Goal: Transaction & Acquisition: Book appointment/travel/reservation

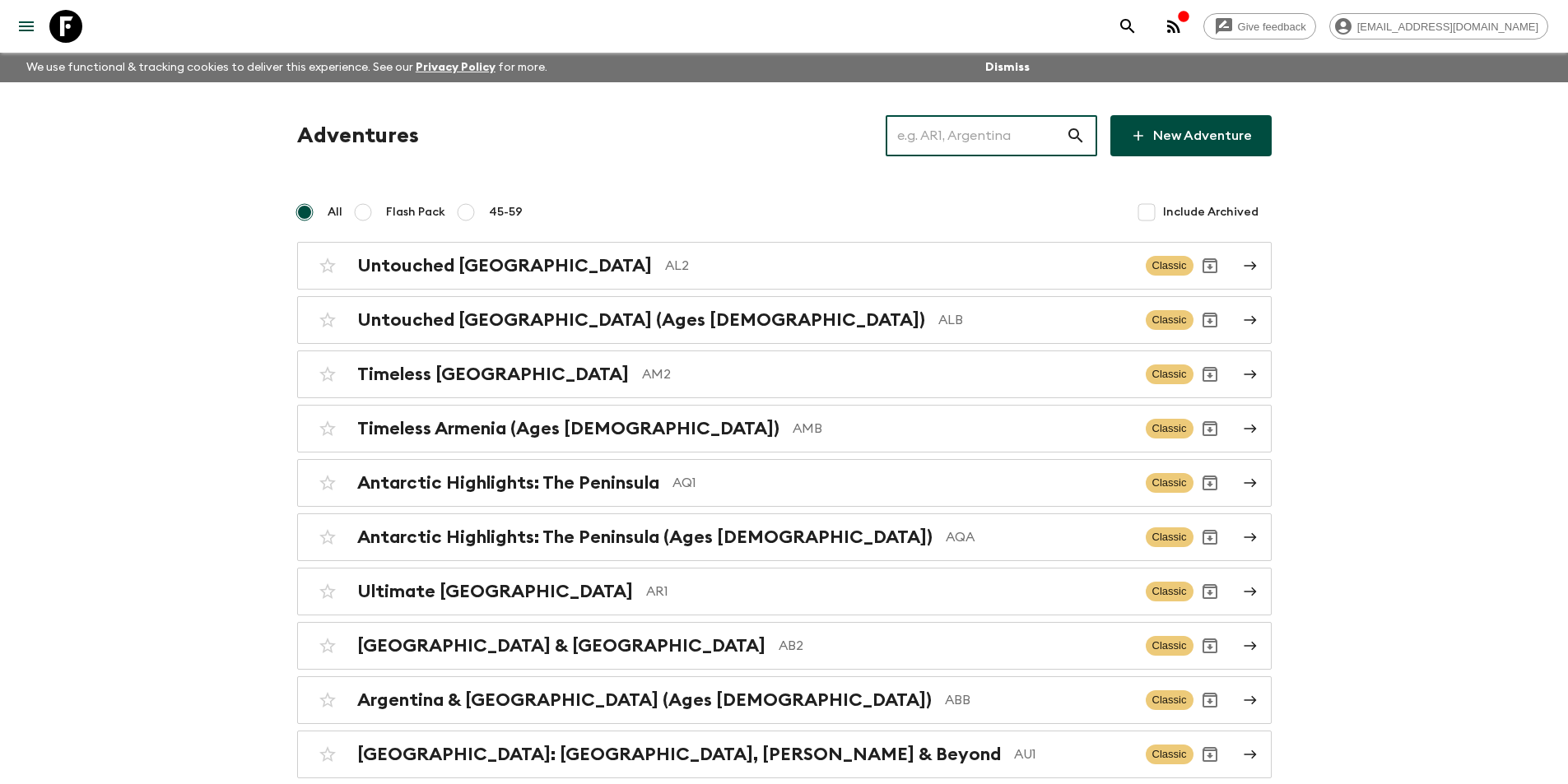
click at [930, 144] on input "text" at bounding box center [976, 135] width 181 height 46
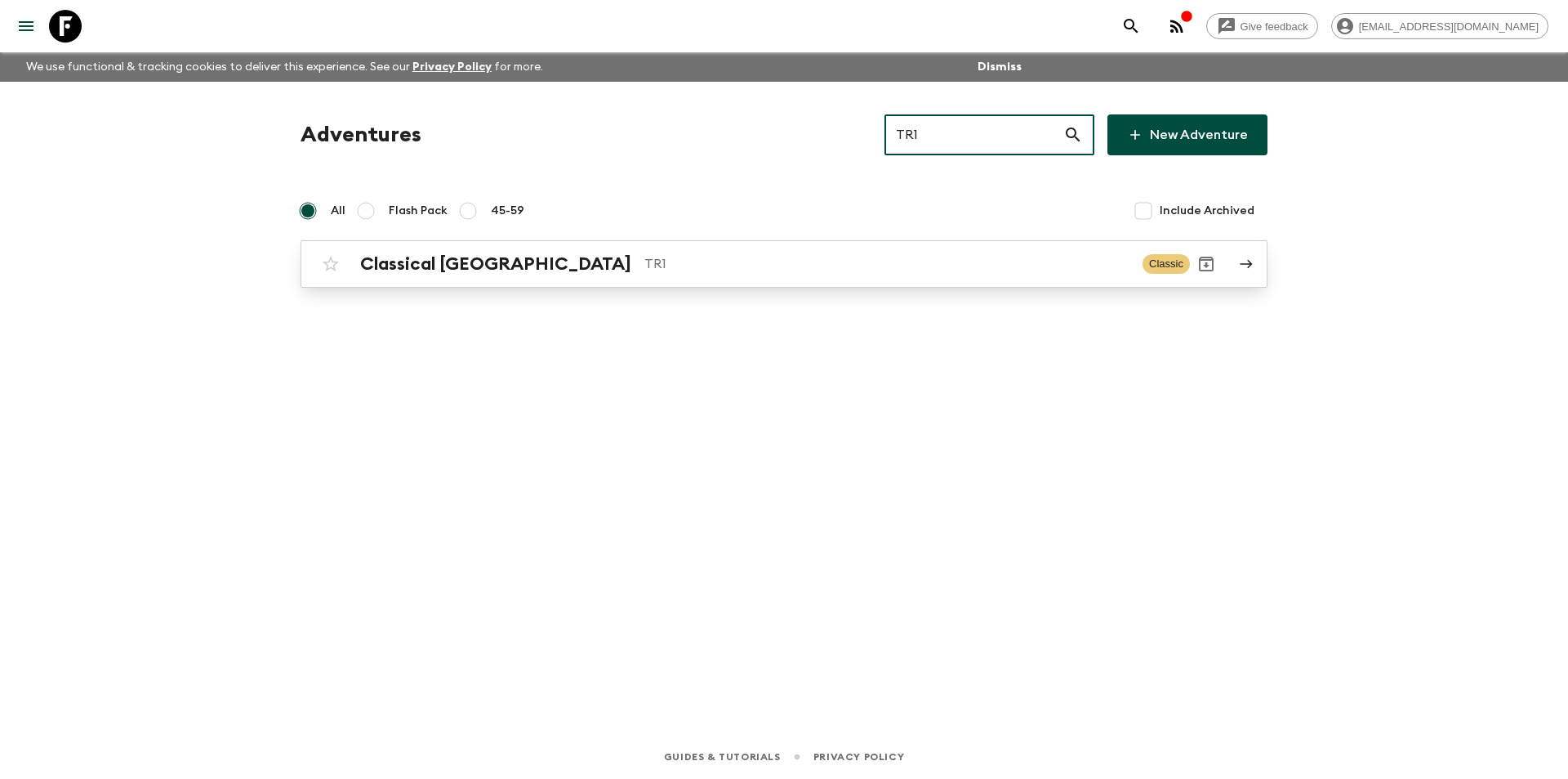
type input "TR1"
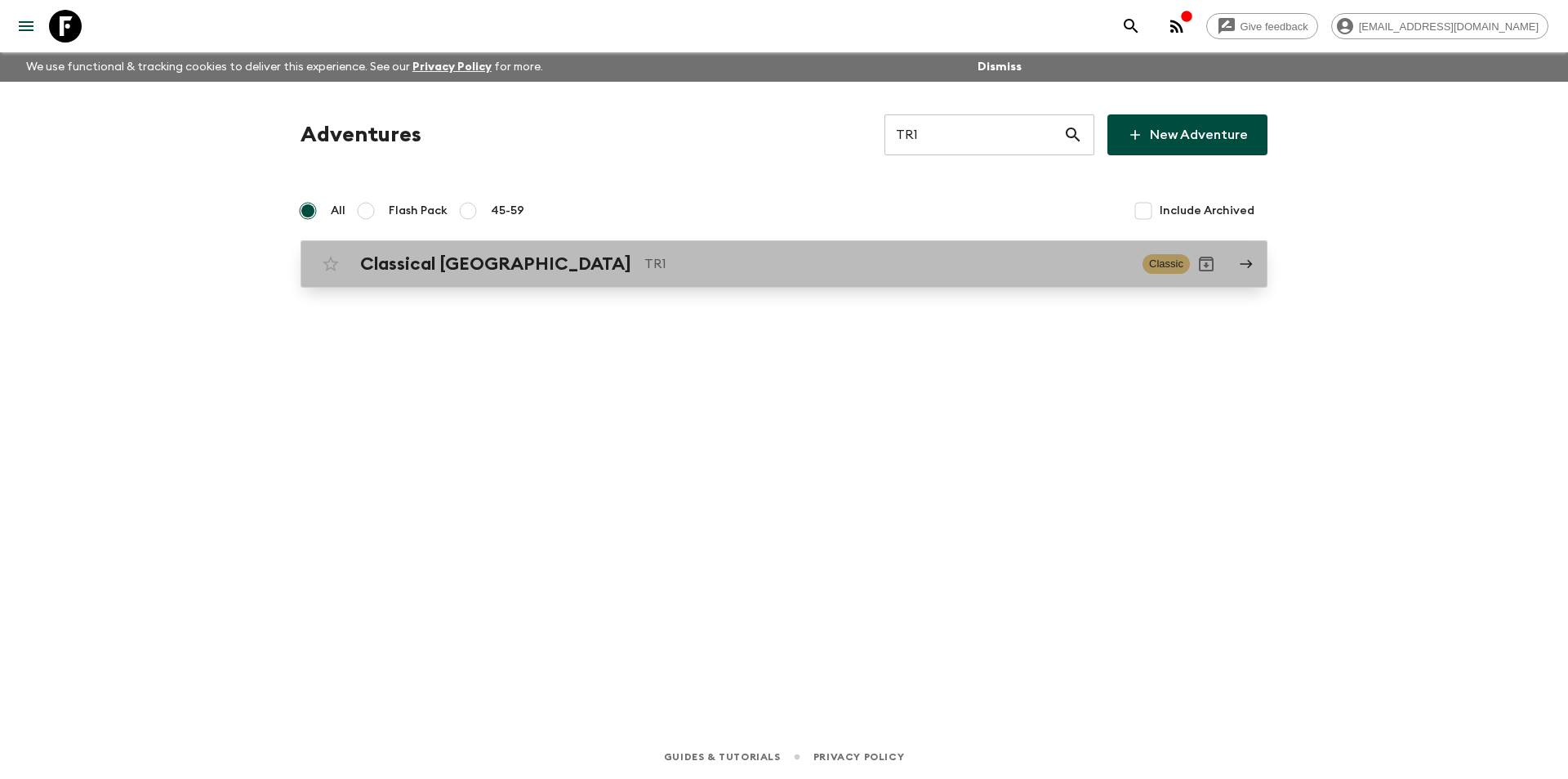
click at [702, 245] on link "Classical Türkiye TR1 Classic" at bounding box center [783, 264] width 967 height 48
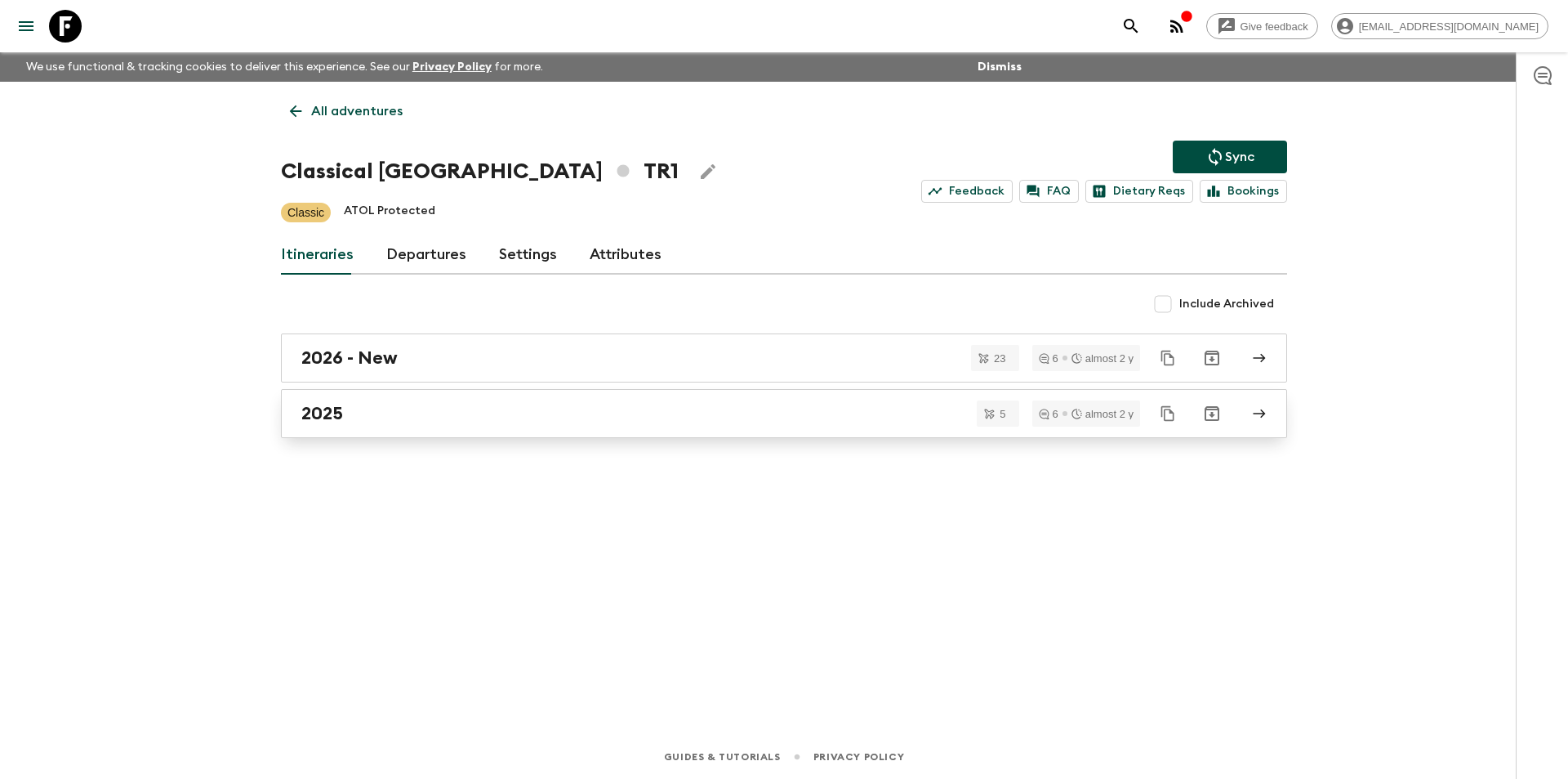
click at [582, 433] on link "2025" at bounding box center [784, 413] width 1006 height 49
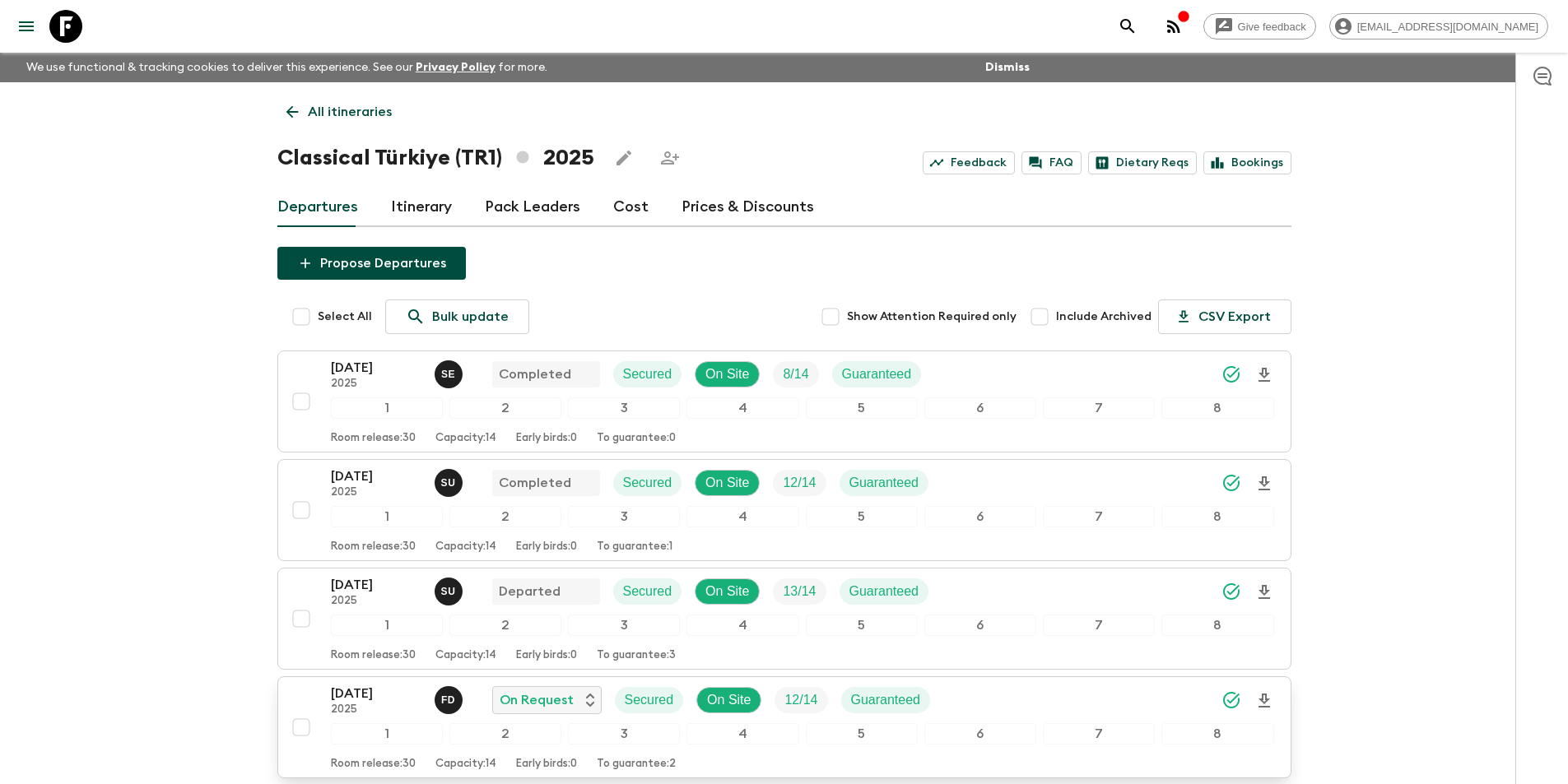
click at [363, 694] on p "[DATE]" at bounding box center [376, 694] width 90 height 20
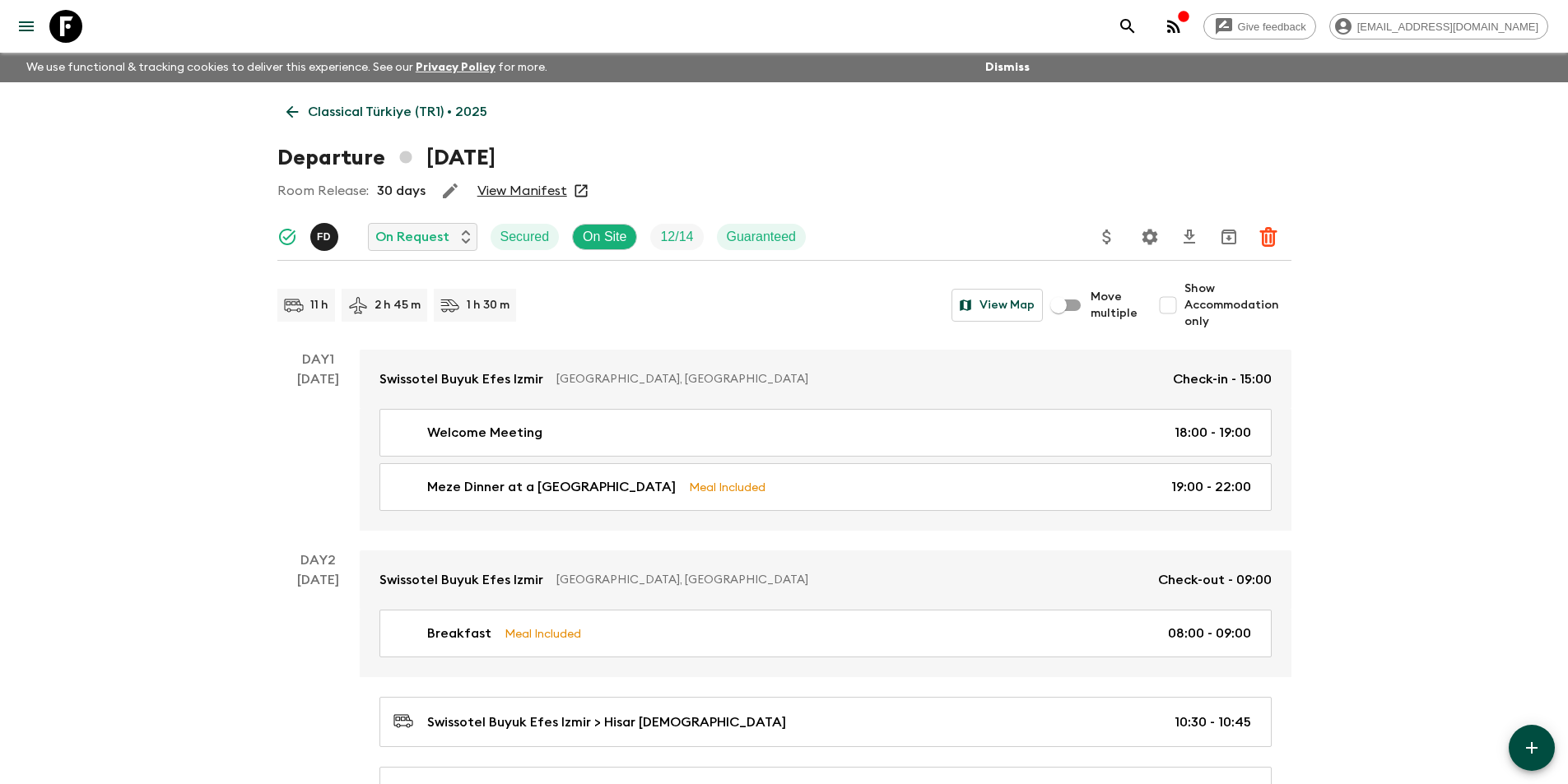
click at [292, 114] on icon at bounding box center [292, 112] width 18 height 18
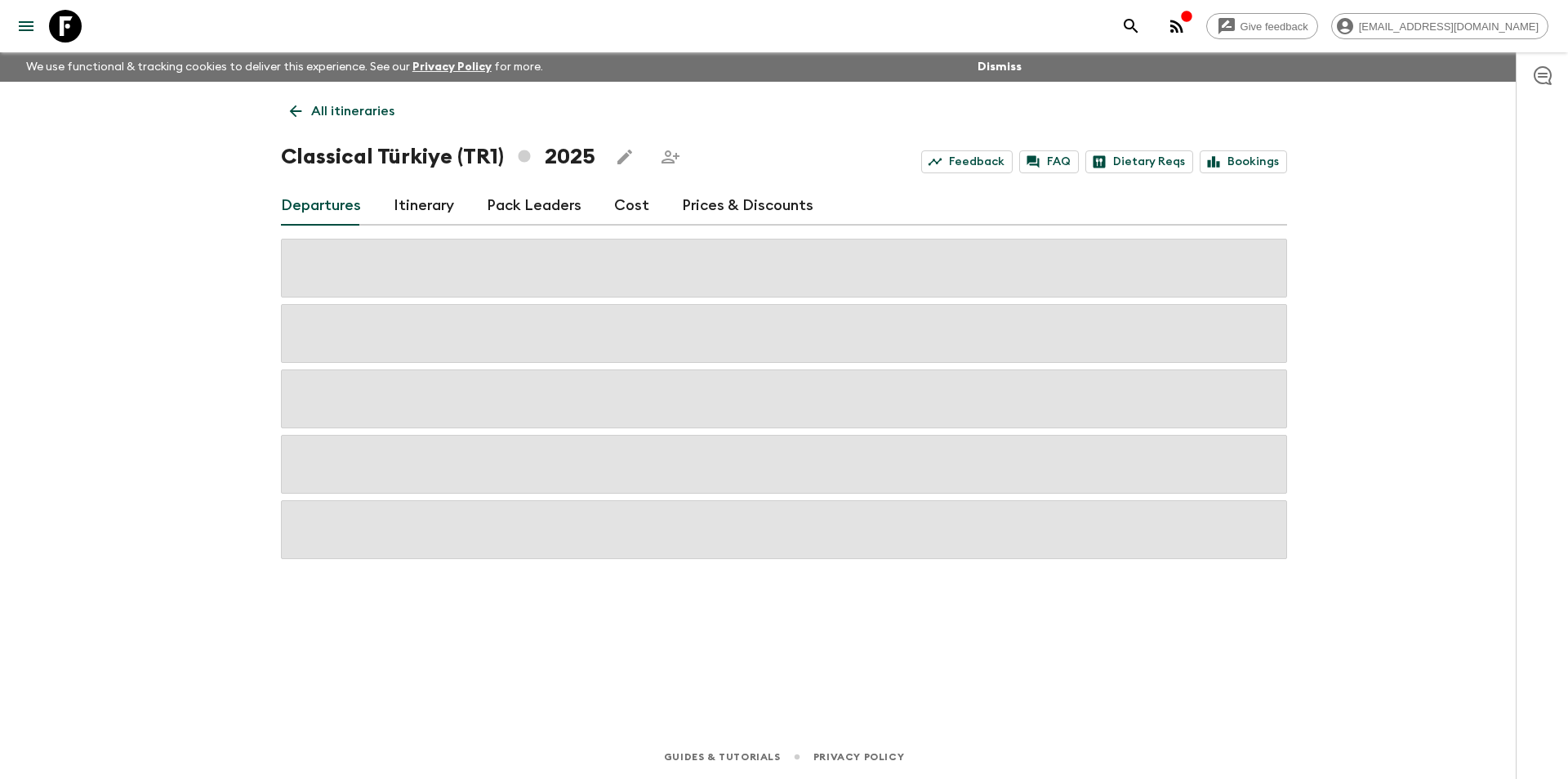
click at [638, 219] on link "Cost" at bounding box center [632, 206] width 35 height 39
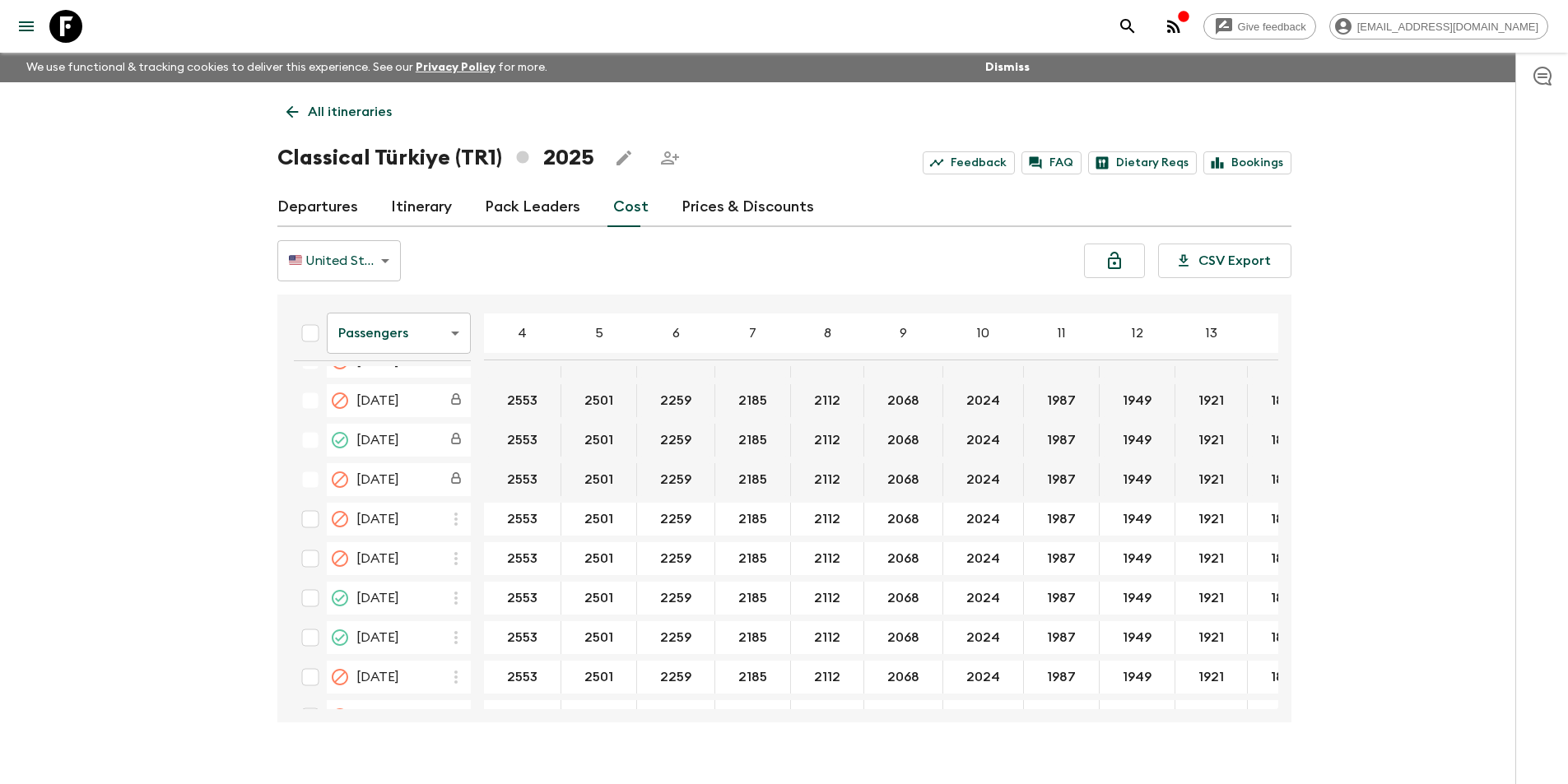
scroll to position [934, 0]
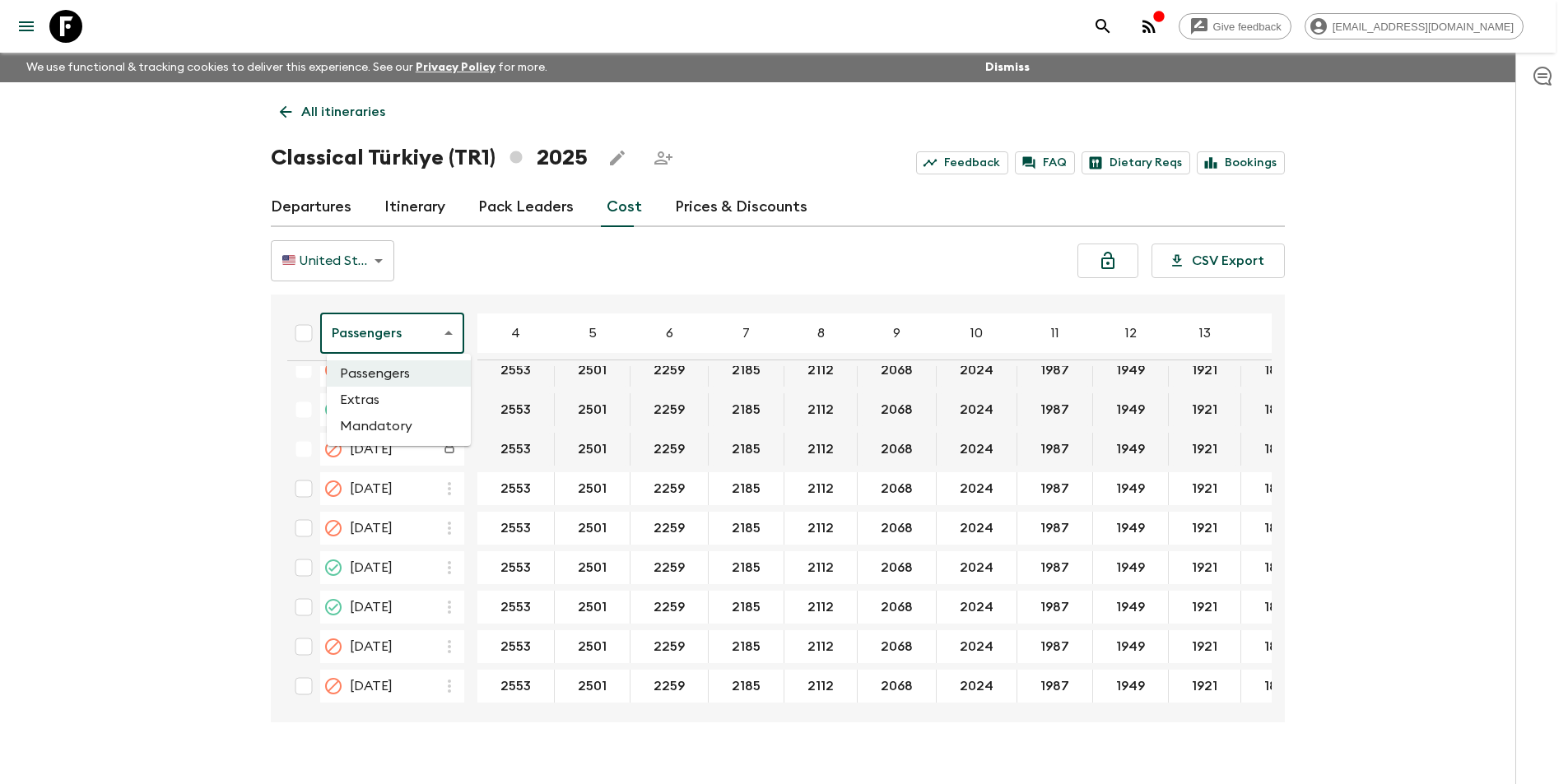
click at [385, 350] on body "Give feedback [EMAIL_ADDRESS][DOMAIN_NAME] We use functional & tracking cookies…" at bounding box center [784, 406] width 1568 height 813
click at [430, 407] on li "Extras" at bounding box center [399, 399] width 144 height 26
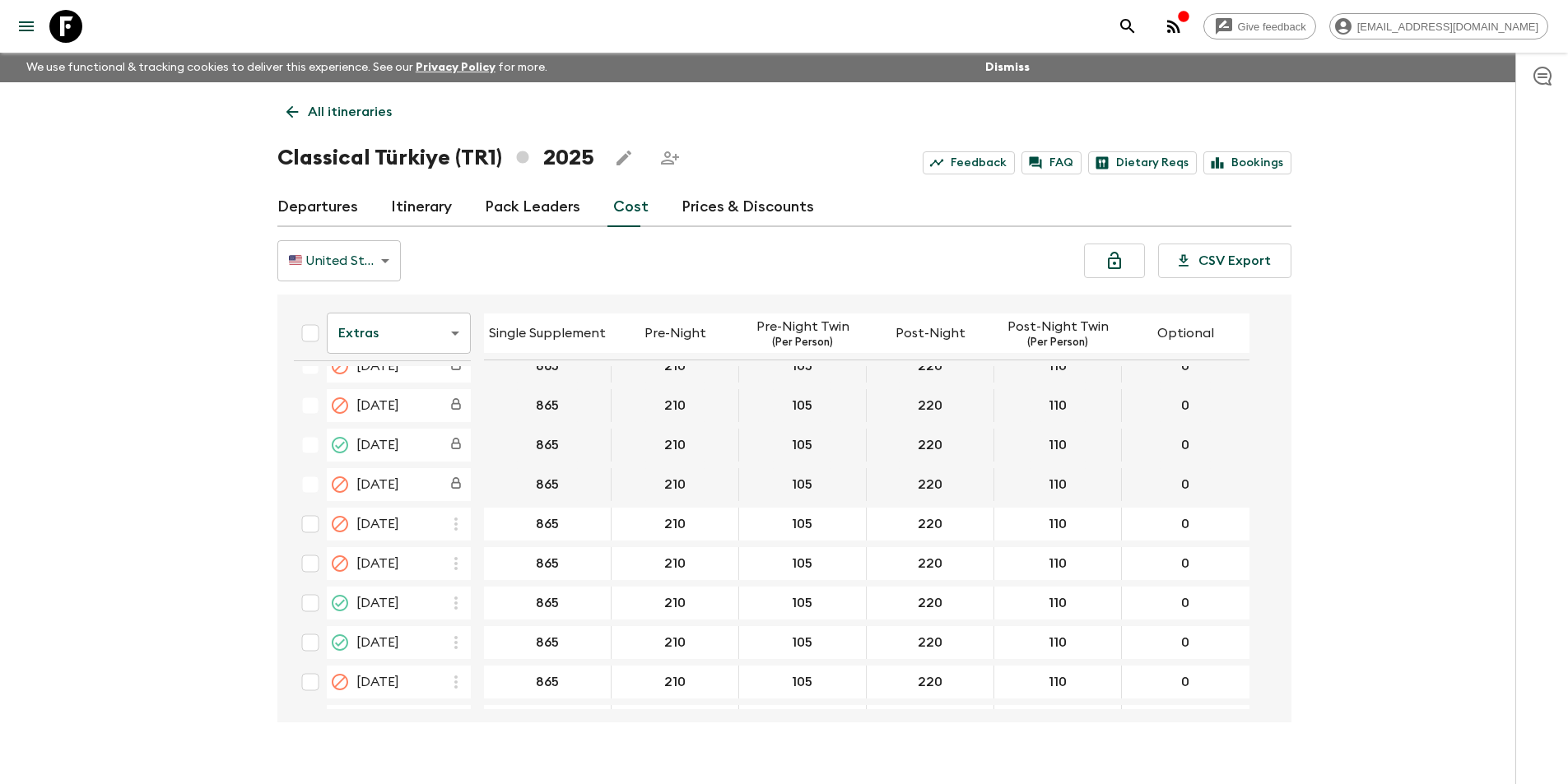
scroll to position [927, 0]
click at [9, 404] on div "Give feedback [EMAIL_ADDRESS][DOMAIN_NAME] We use functional & tracking cookies…" at bounding box center [784, 406] width 1568 height 813
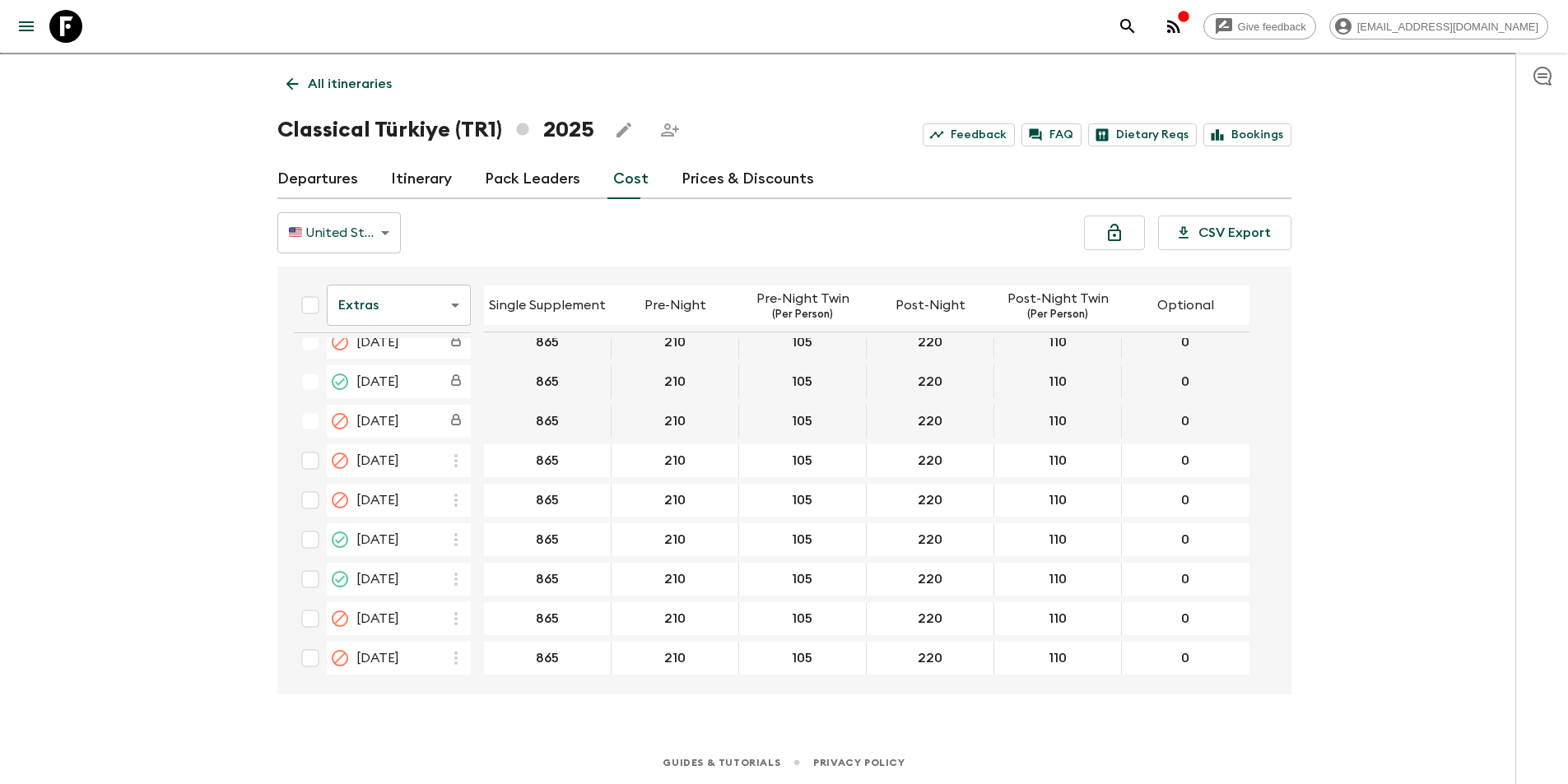
scroll to position [29, 0]
click at [55, 27] on icon at bounding box center [66, 26] width 32 height 32
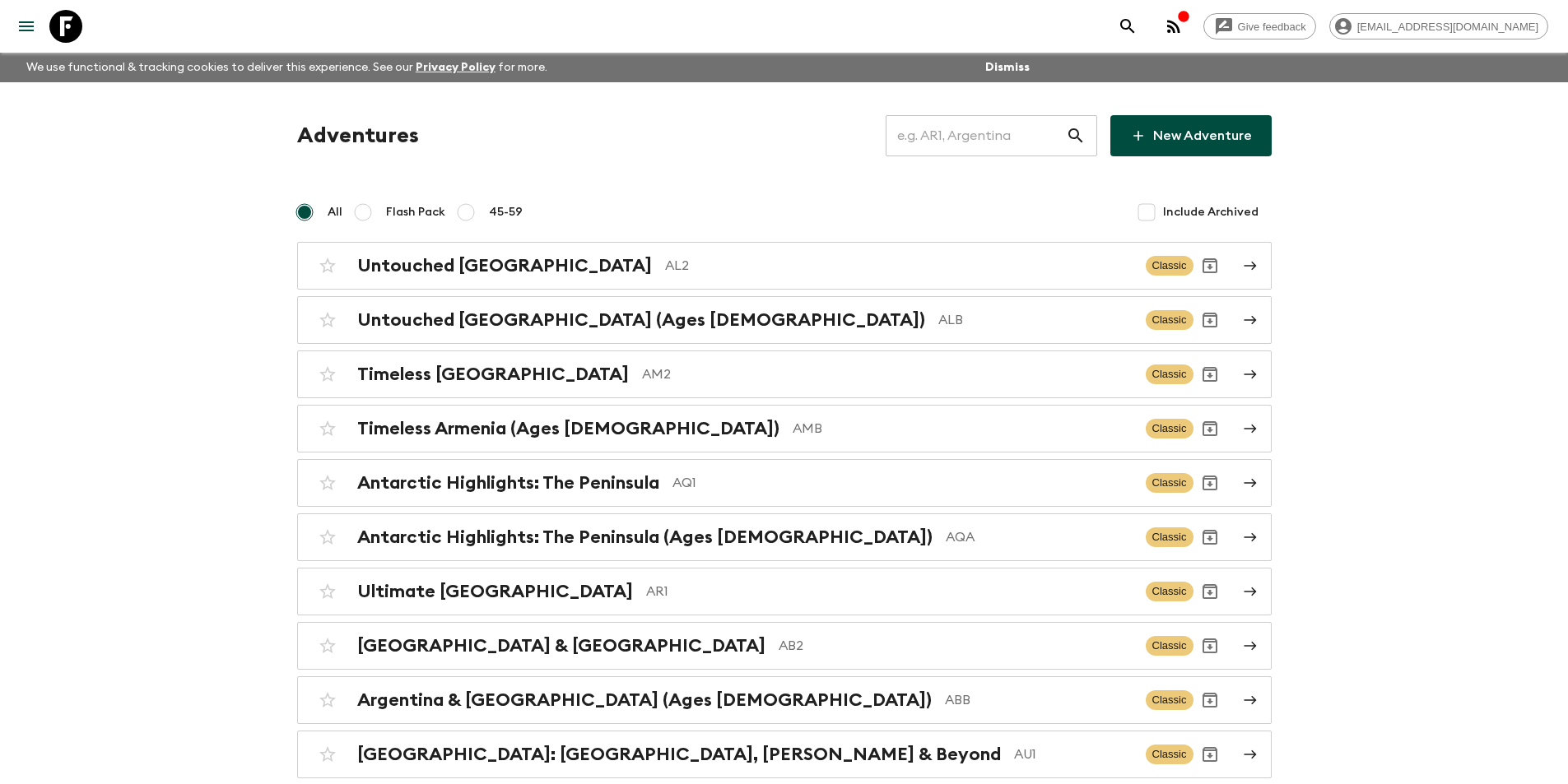
click at [932, 134] on input "text" at bounding box center [976, 135] width 181 height 46
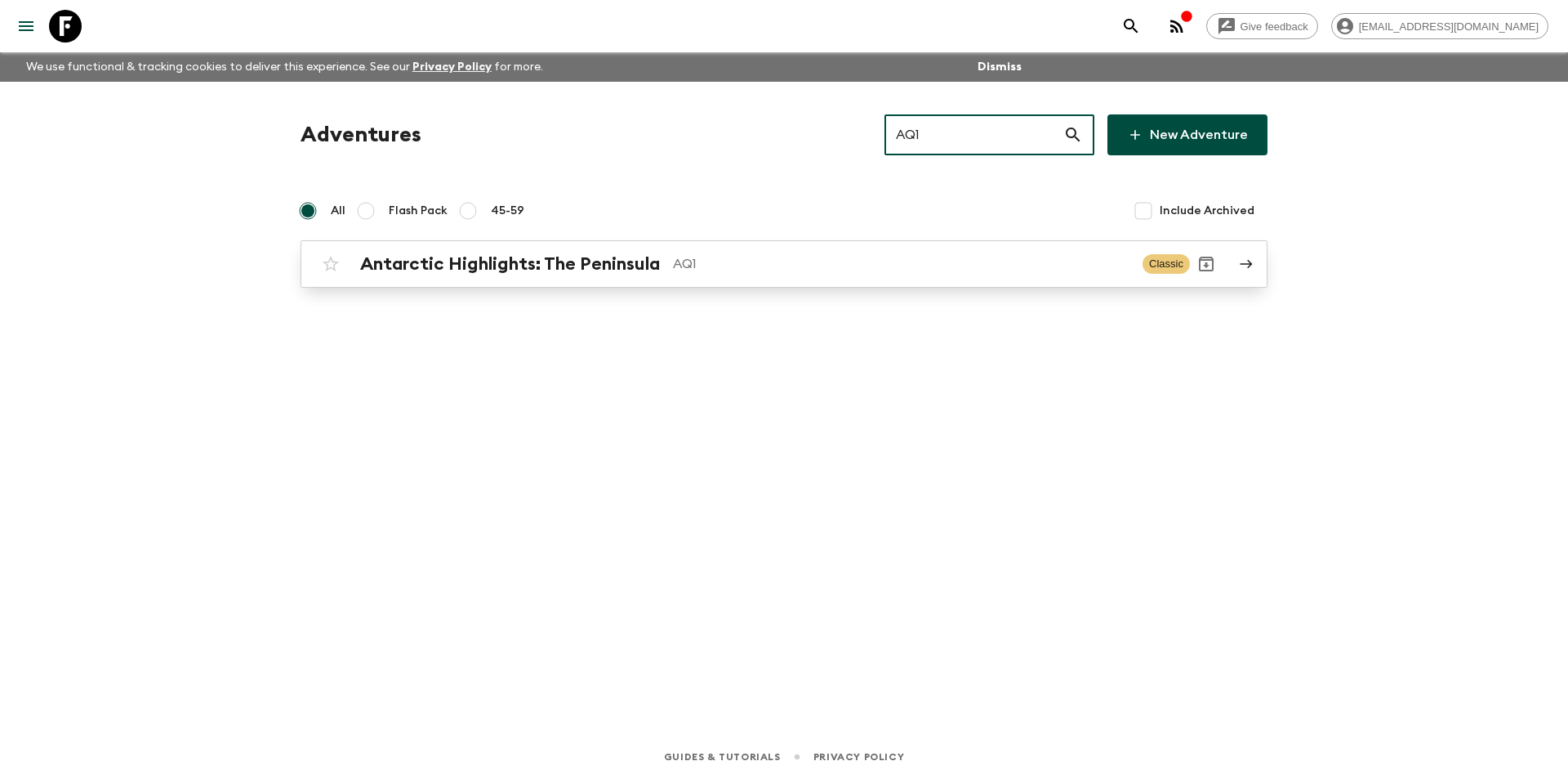
type input "AQ1"
click at [773, 258] on p "AQ1" at bounding box center [901, 264] width 457 height 20
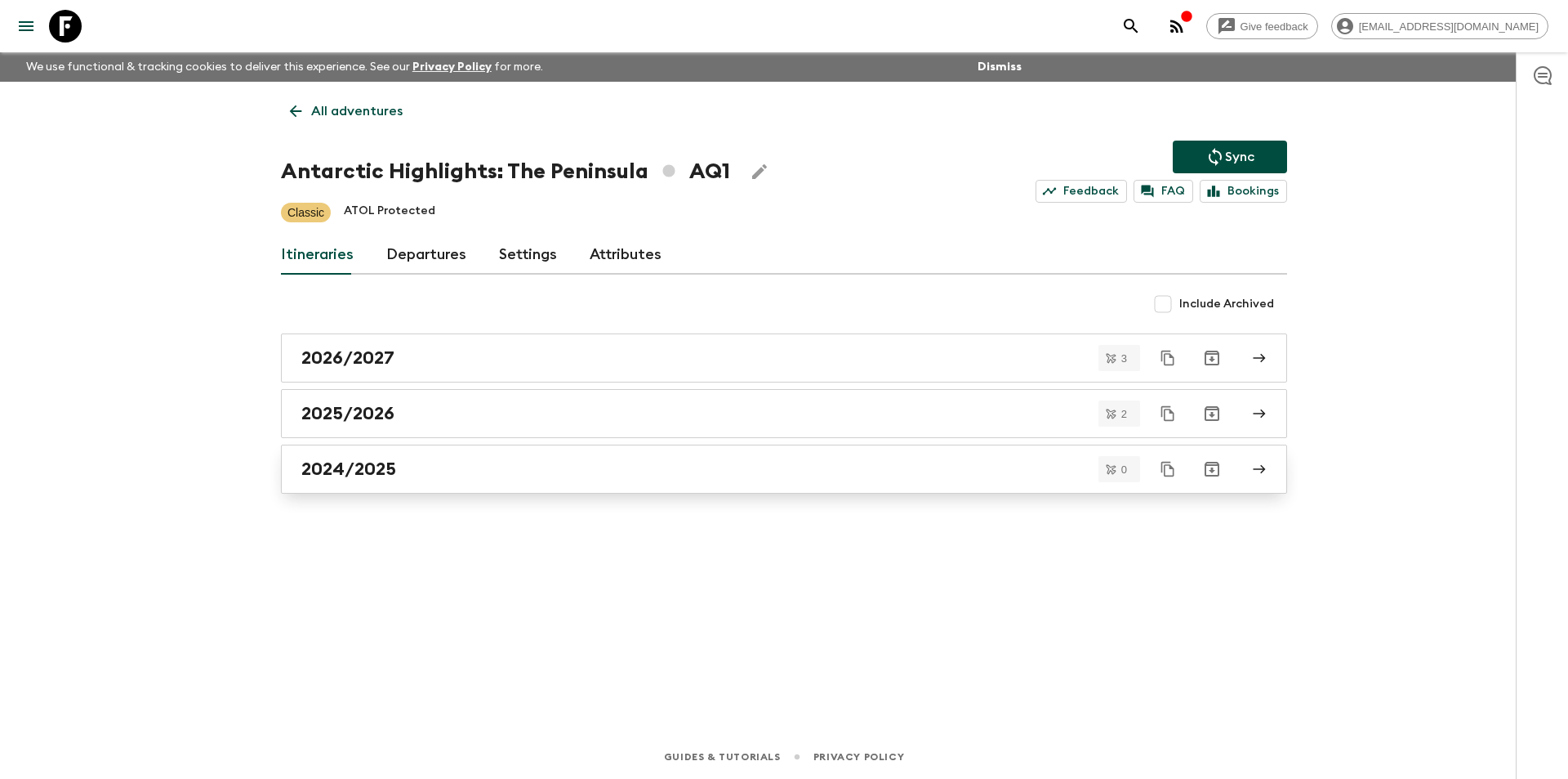
click at [508, 463] on div "2024/2025" at bounding box center [768, 469] width 935 height 22
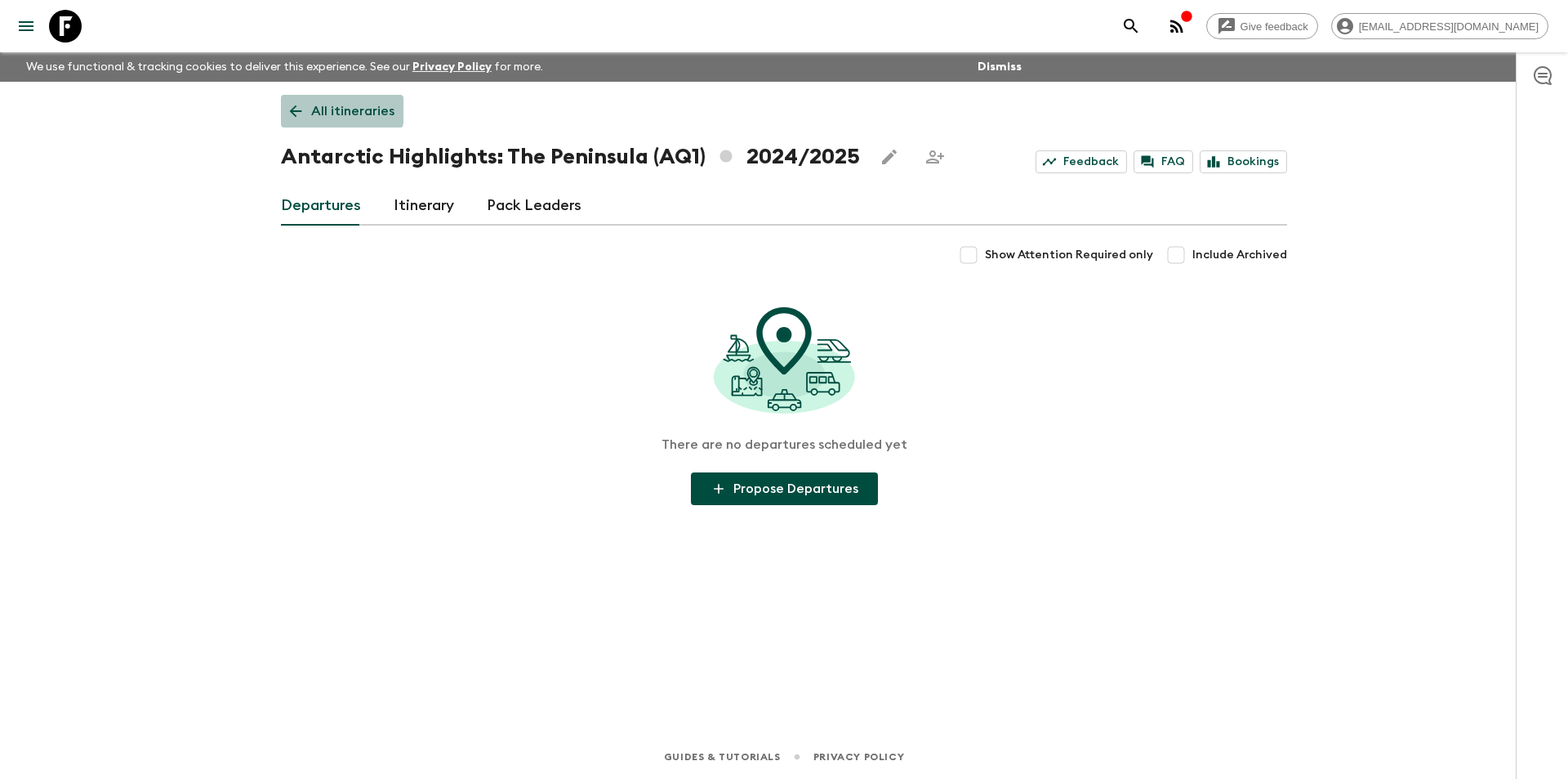
click at [304, 109] on icon at bounding box center [296, 111] width 18 height 18
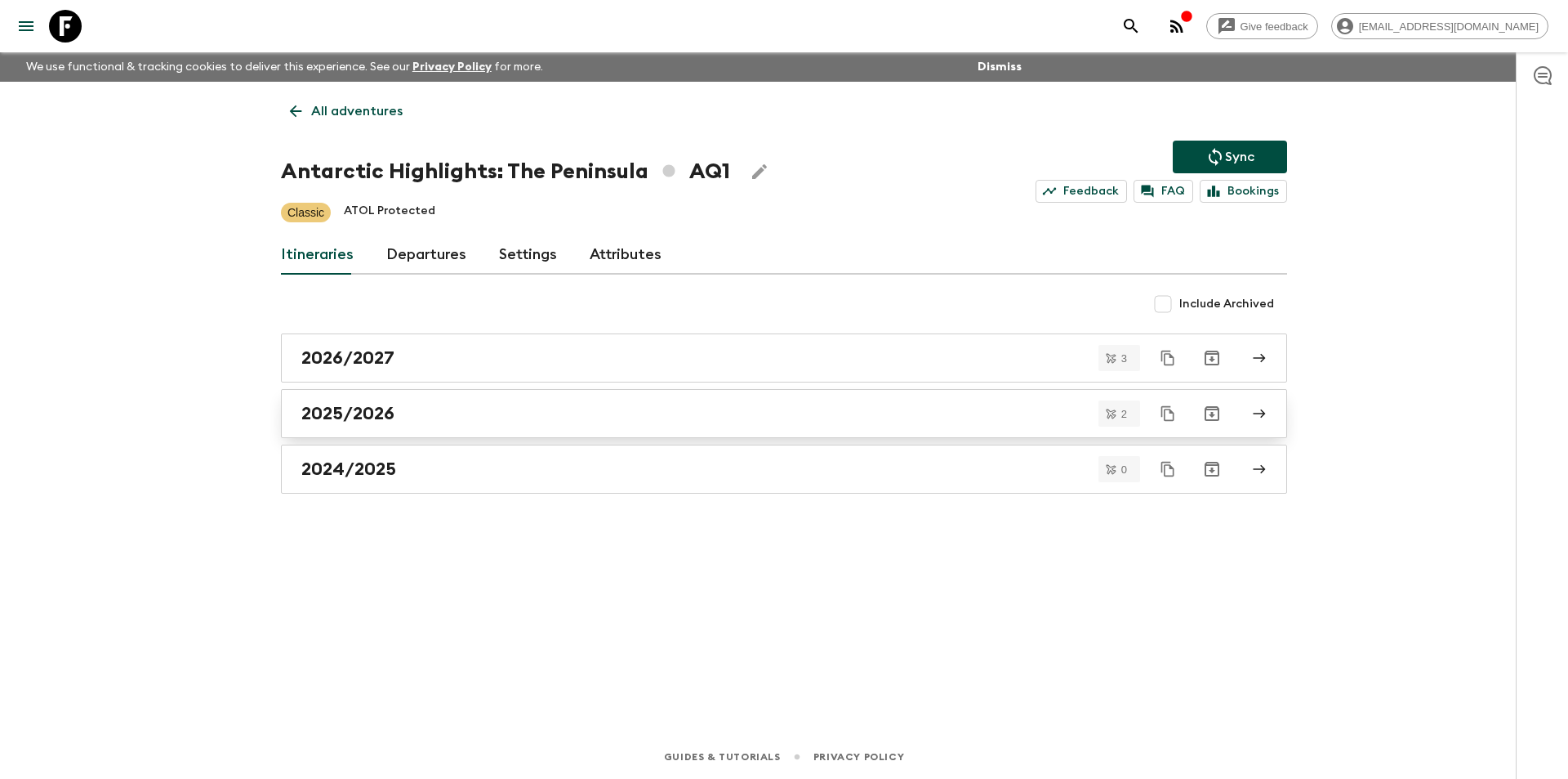
click at [435, 429] on link "2025/2026" at bounding box center [784, 413] width 1006 height 49
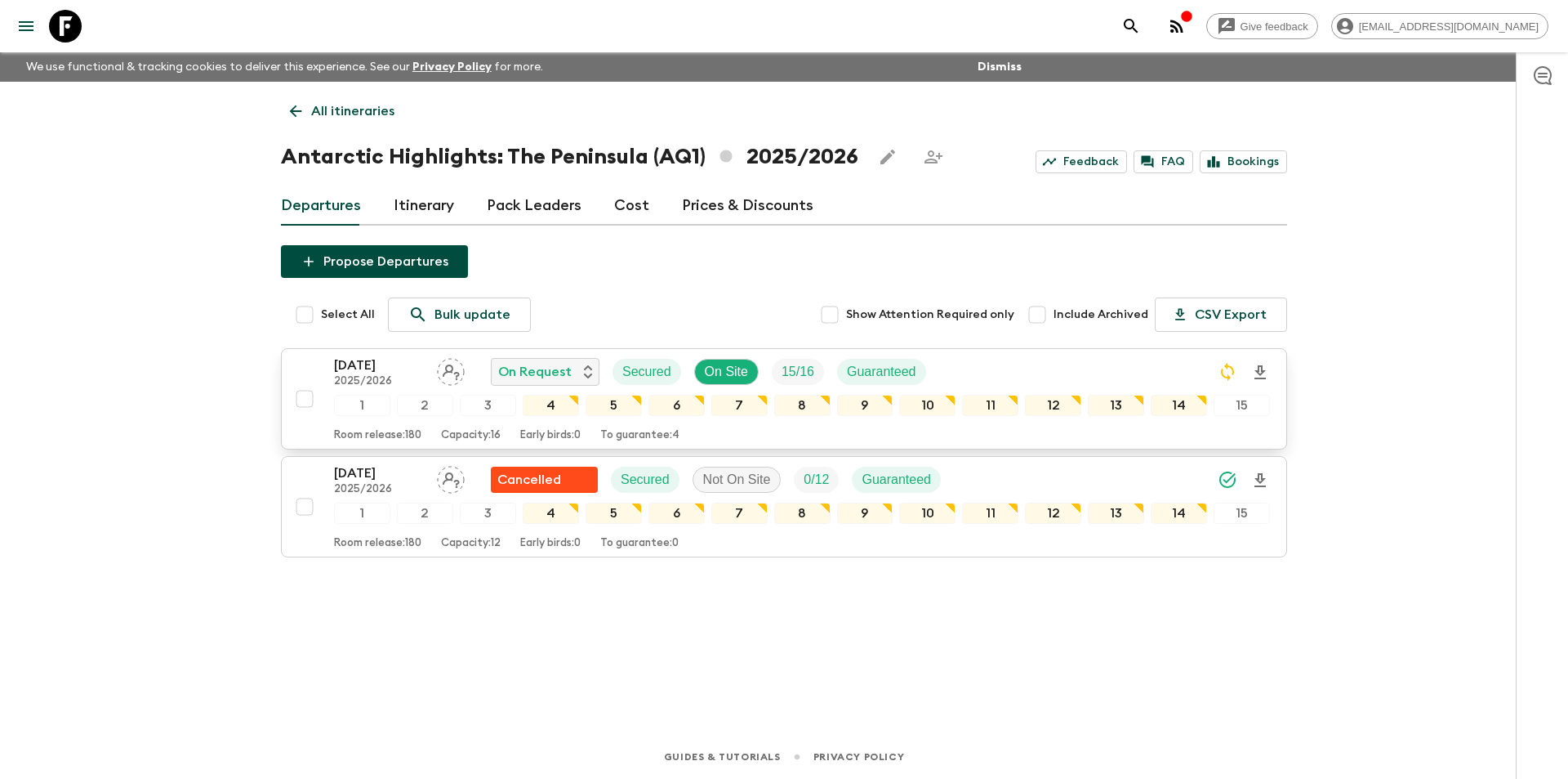
click at [366, 384] on p "2025/2026" at bounding box center [379, 381] width 90 height 13
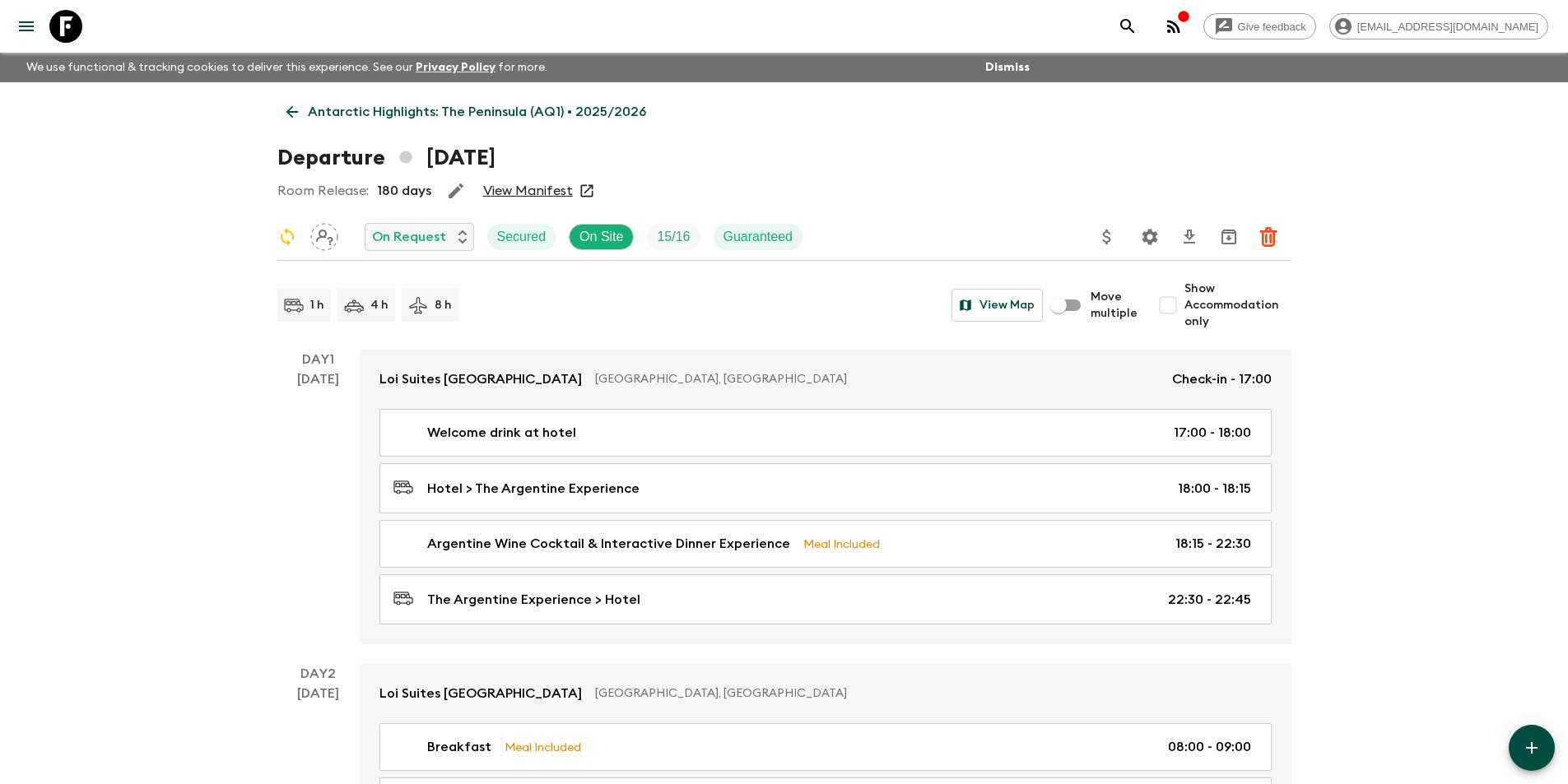
drag, startPoint x: 501, startPoint y: 199, endPoint x: 518, endPoint y: 187, distance: 20.8
click at [293, 113] on icon at bounding box center [292, 112] width 18 height 18
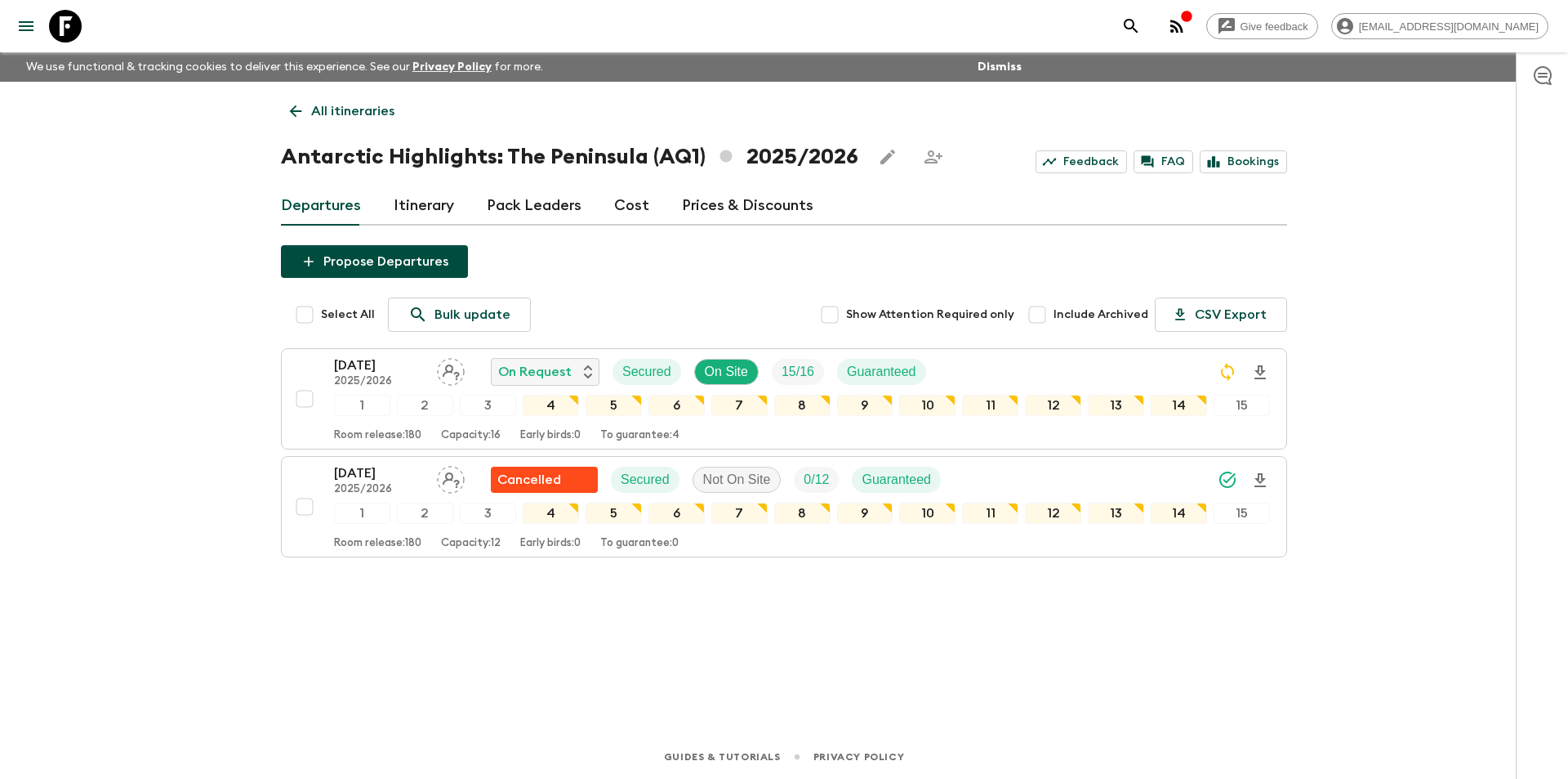
click at [591, 204] on div "Departures Itinerary Pack Leaders Cost Prices & Discounts" at bounding box center [784, 206] width 1006 height 39
click at [633, 214] on link "Cost" at bounding box center [632, 206] width 35 height 39
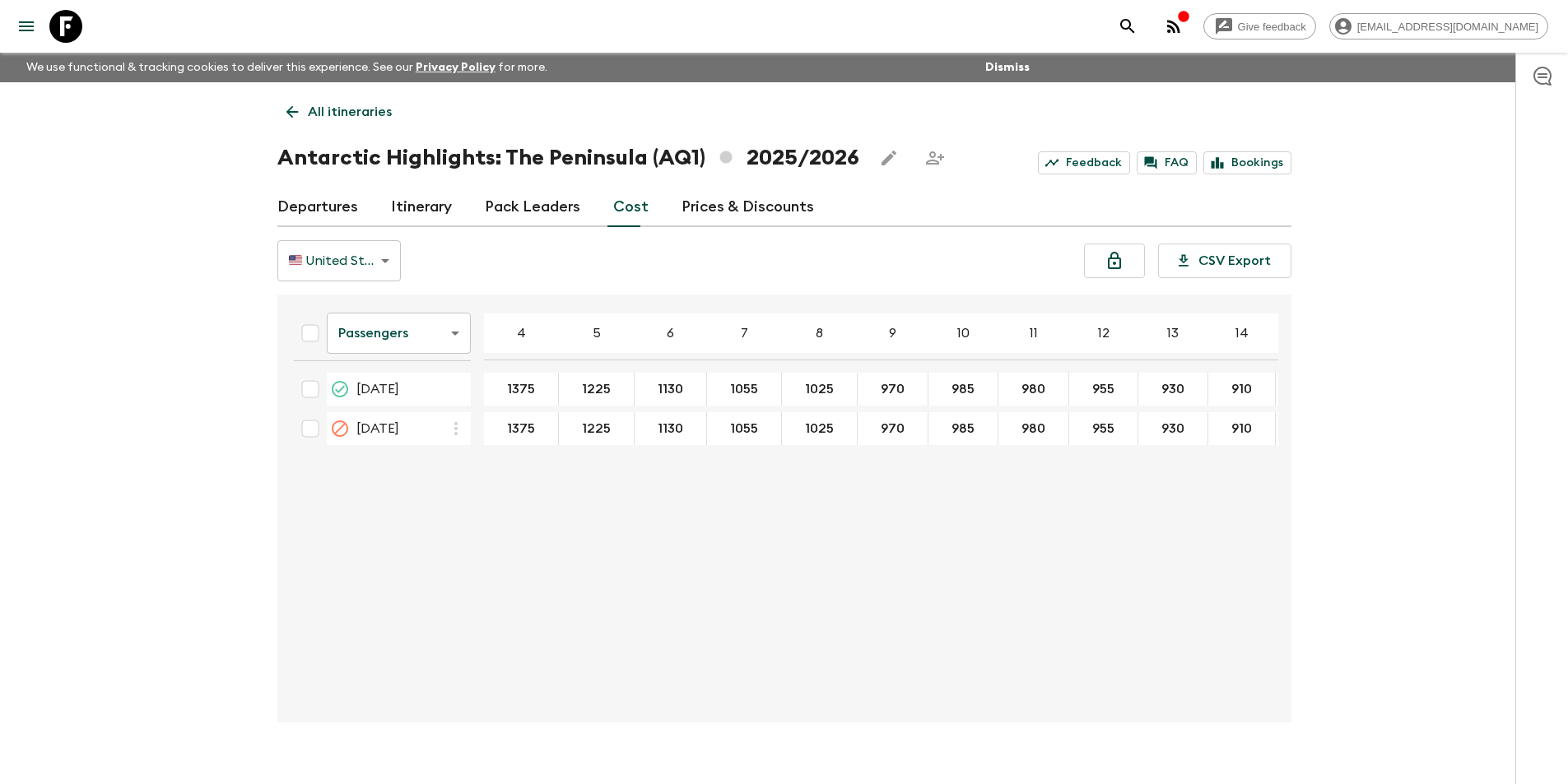
click at [720, 576] on div "Passengers passengersCost ​ 4 5 6 7 8 9 10 11 12 13 14 15 16 17 18 [DATE] 1375 …" at bounding box center [779, 508] width 997 height 401
click at [292, 106] on icon at bounding box center [292, 112] width 18 height 18
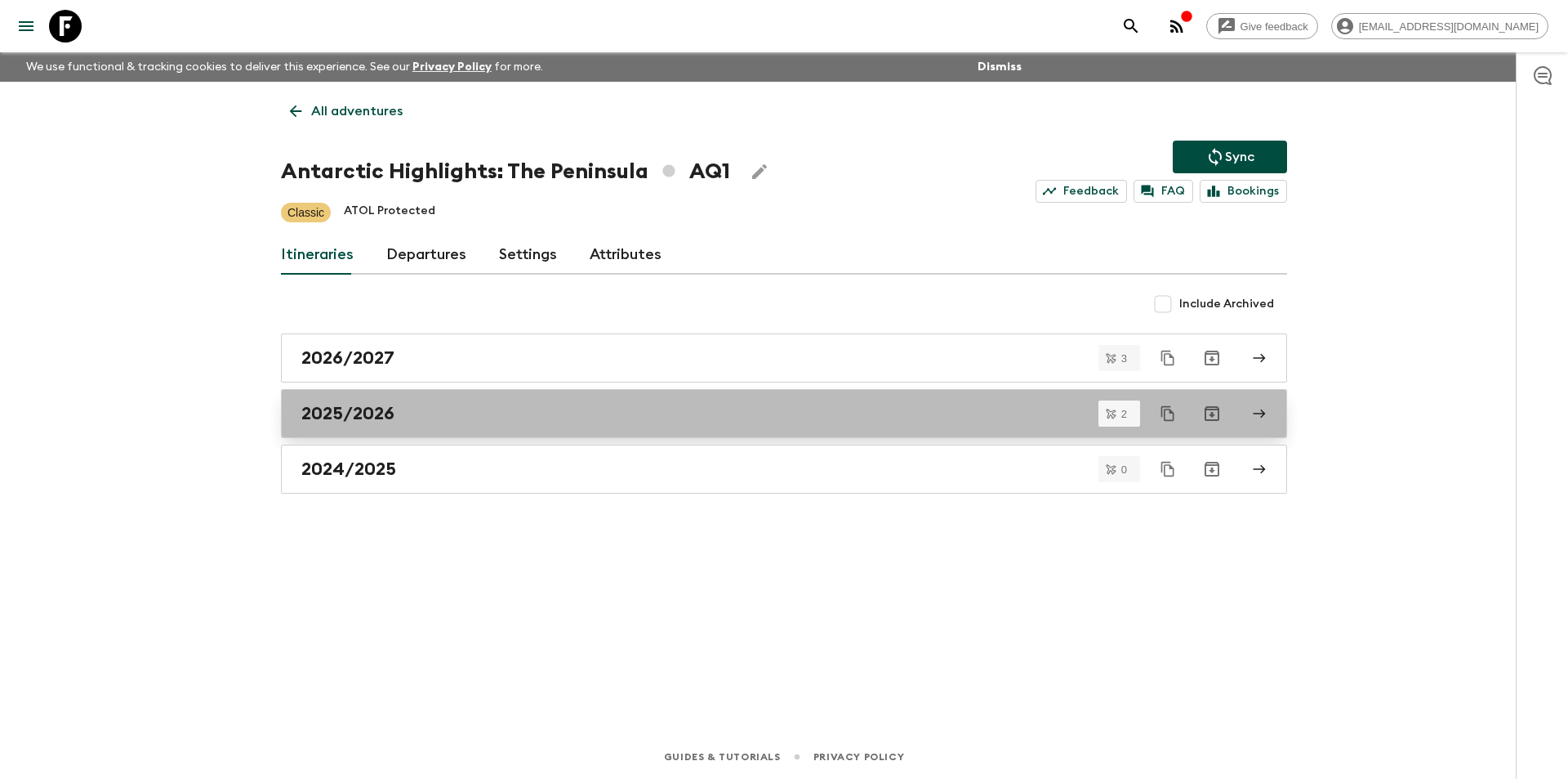
click at [488, 414] on div "2025/2026" at bounding box center [768, 413] width 935 height 22
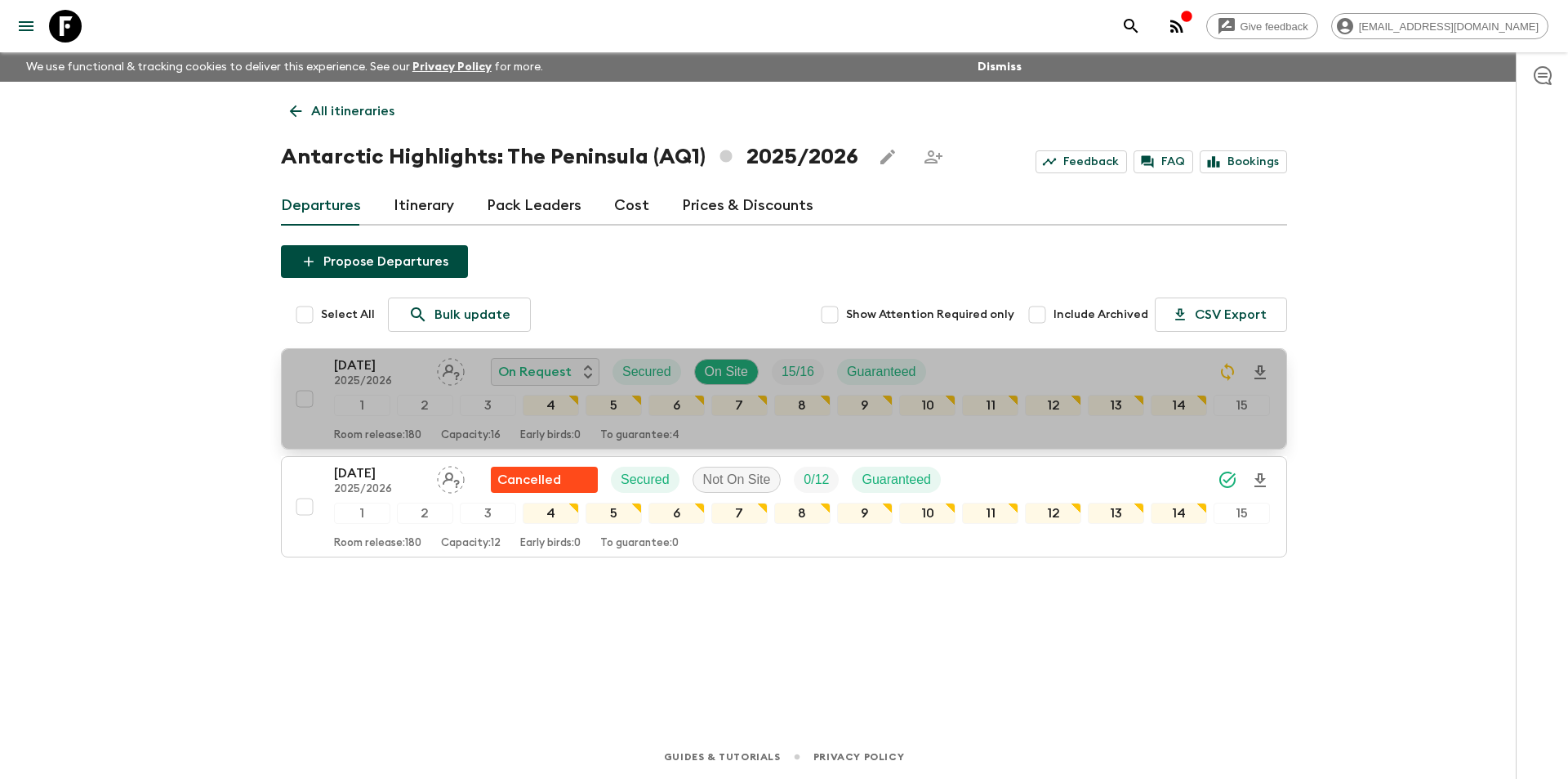
click at [389, 387] on p "2025/2026" at bounding box center [379, 381] width 90 height 13
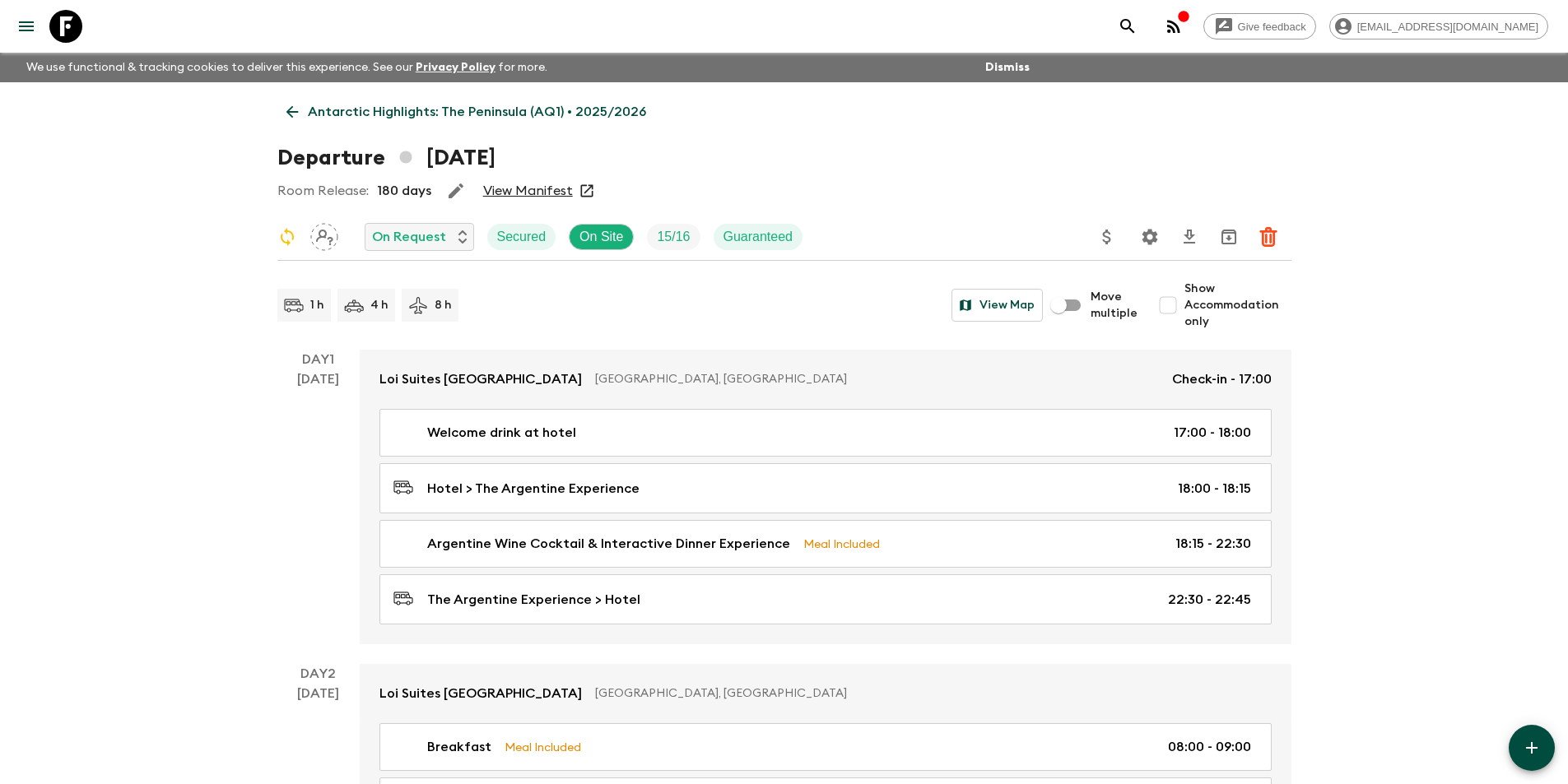
click at [288, 111] on icon at bounding box center [292, 113] width 13 height 13
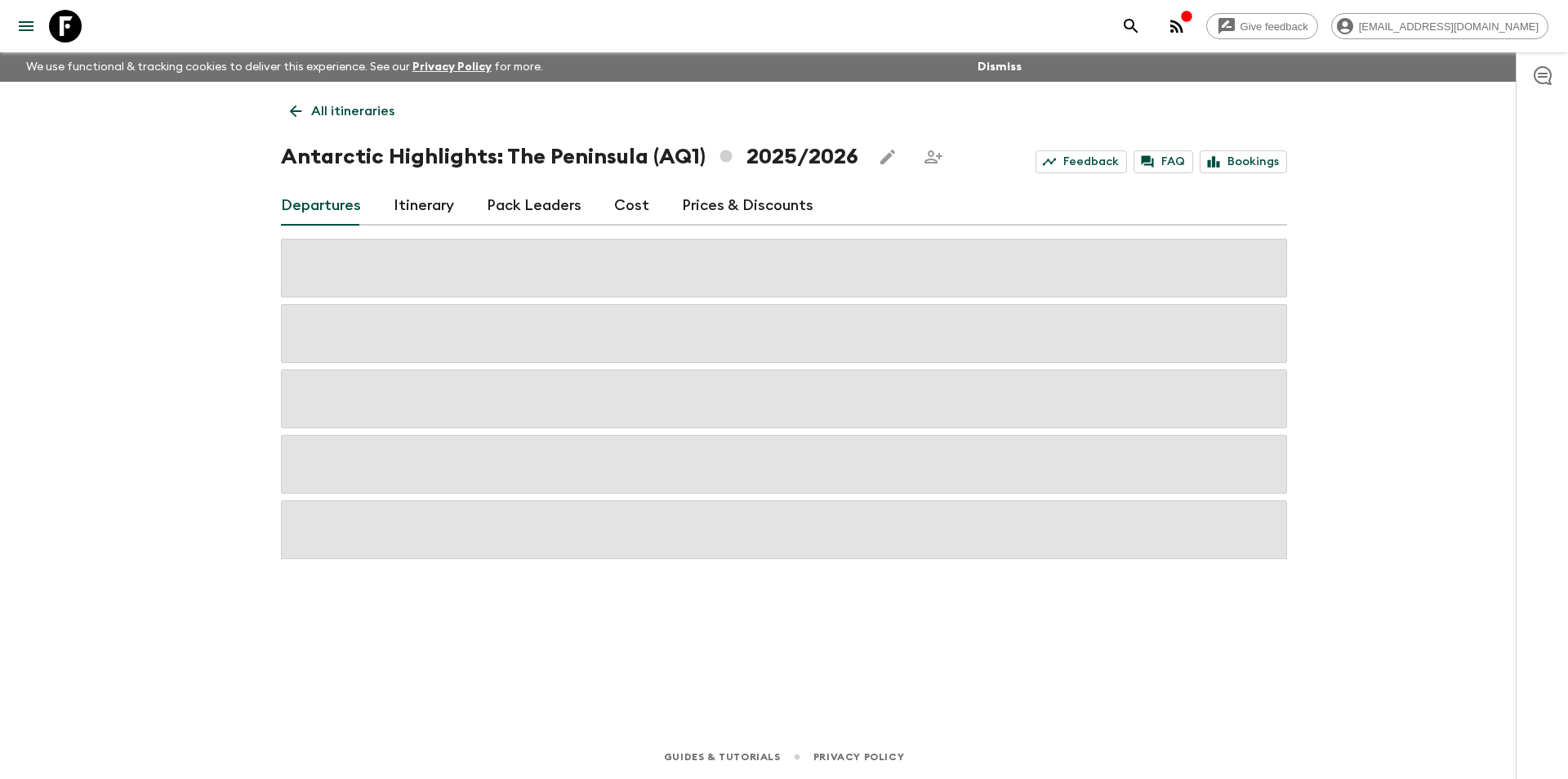
click at [630, 218] on link "Cost" at bounding box center [632, 206] width 35 height 39
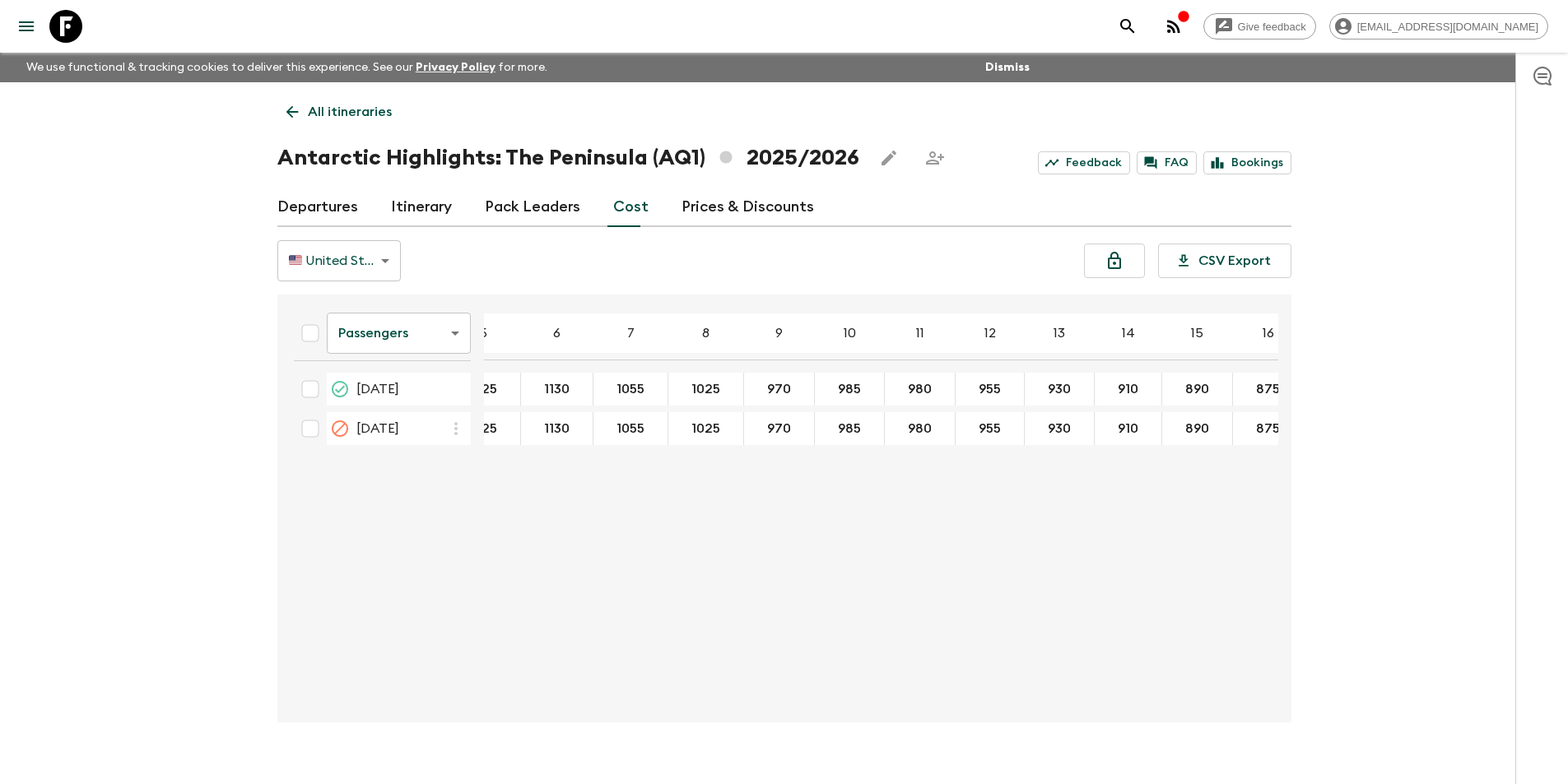
scroll to position [0, 129]
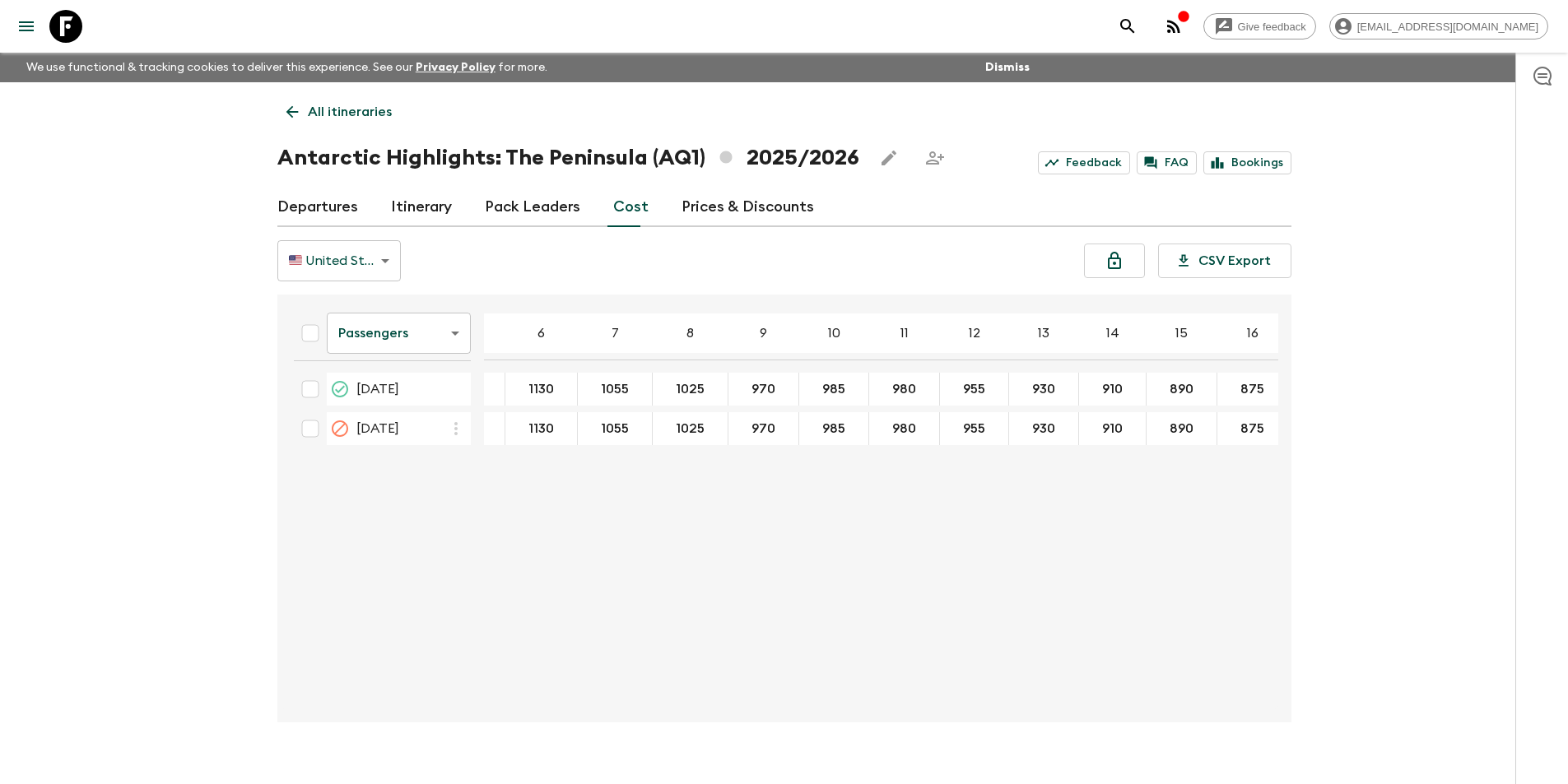
click at [490, 576] on div "Passengers passengersCost ​ 4 5 6 7 8 9 10 11 12 13 14 15 16 17 18 [DATE] 1375 …" at bounding box center [779, 508] width 997 height 401
drag, startPoint x: 556, startPoint y: 700, endPoint x: 517, endPoint y: 696, distance: 39.2
click at [517, 696] on div "Passengers passengersCost ​ 4 5 6 7 8 9 10 11 12 13 14 15 16 17 18 [DATE] 1375 …" at bounding box center [779, 508] width 997 height 401
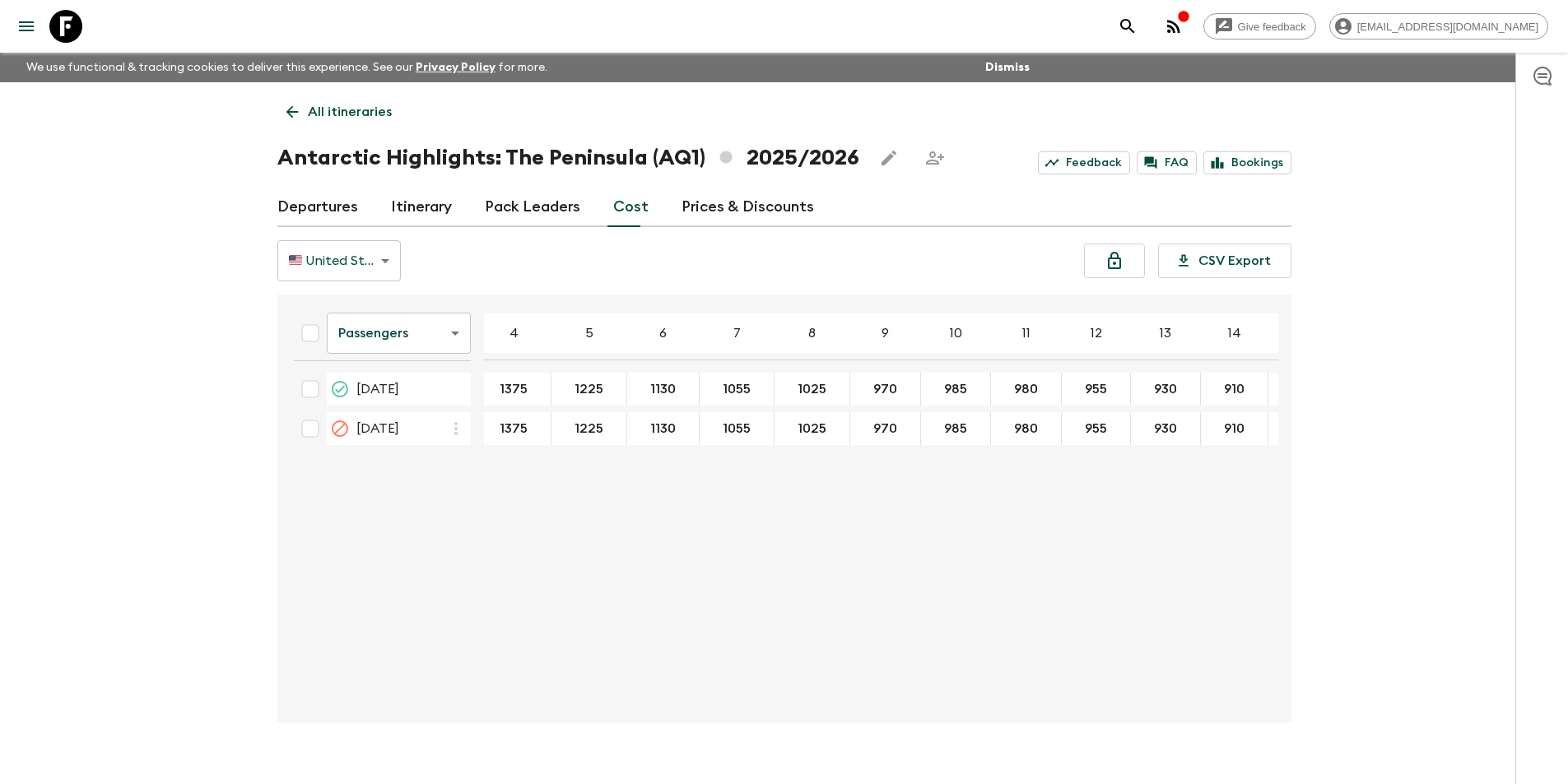
scroll to position [0, 0]
click at [49, 19] on link at bounding box center [65, 26] width 46 height 46
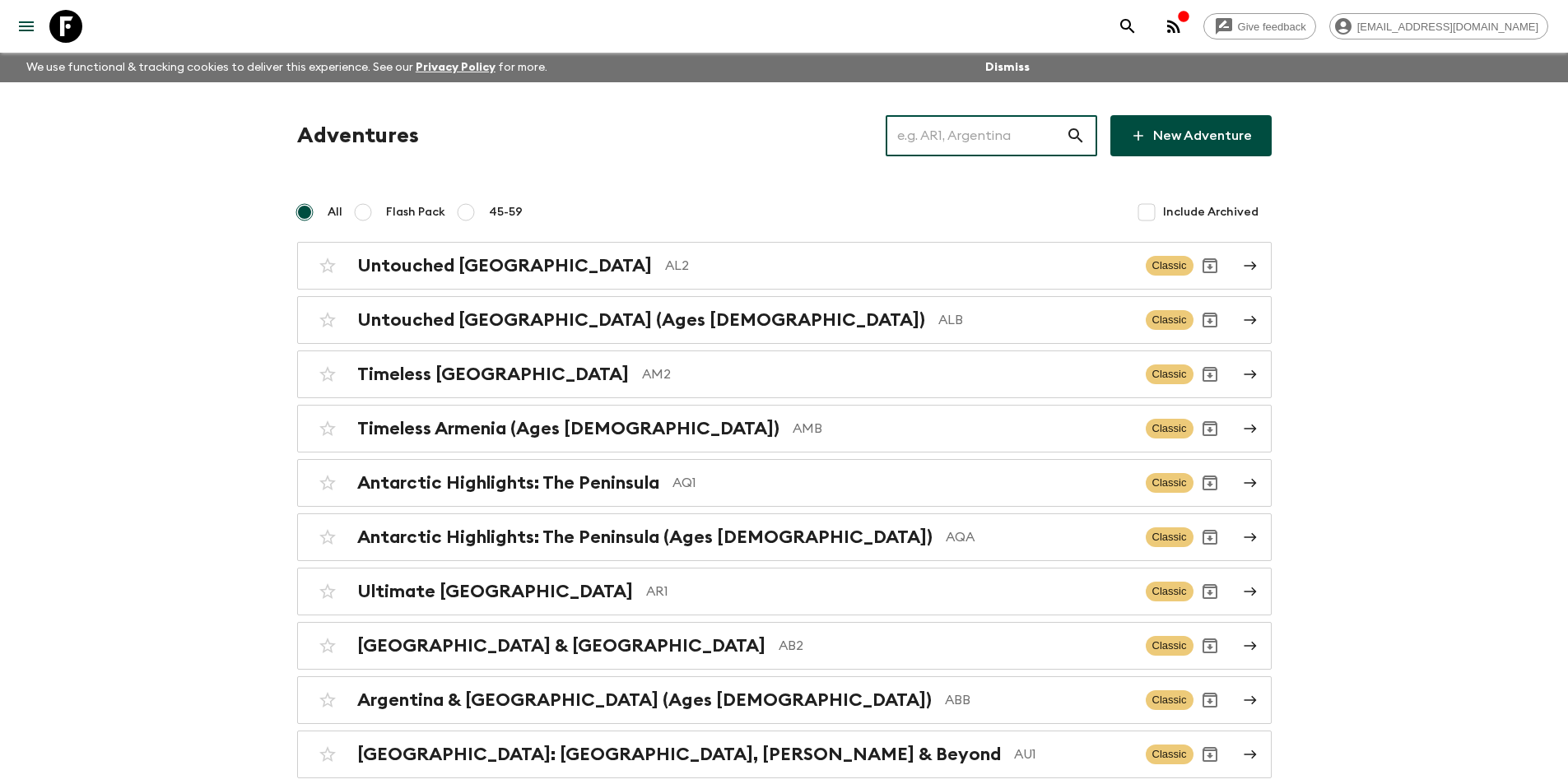
click at [952, 146] on input "text" at bounding box center [976, 135] width 181 height 46
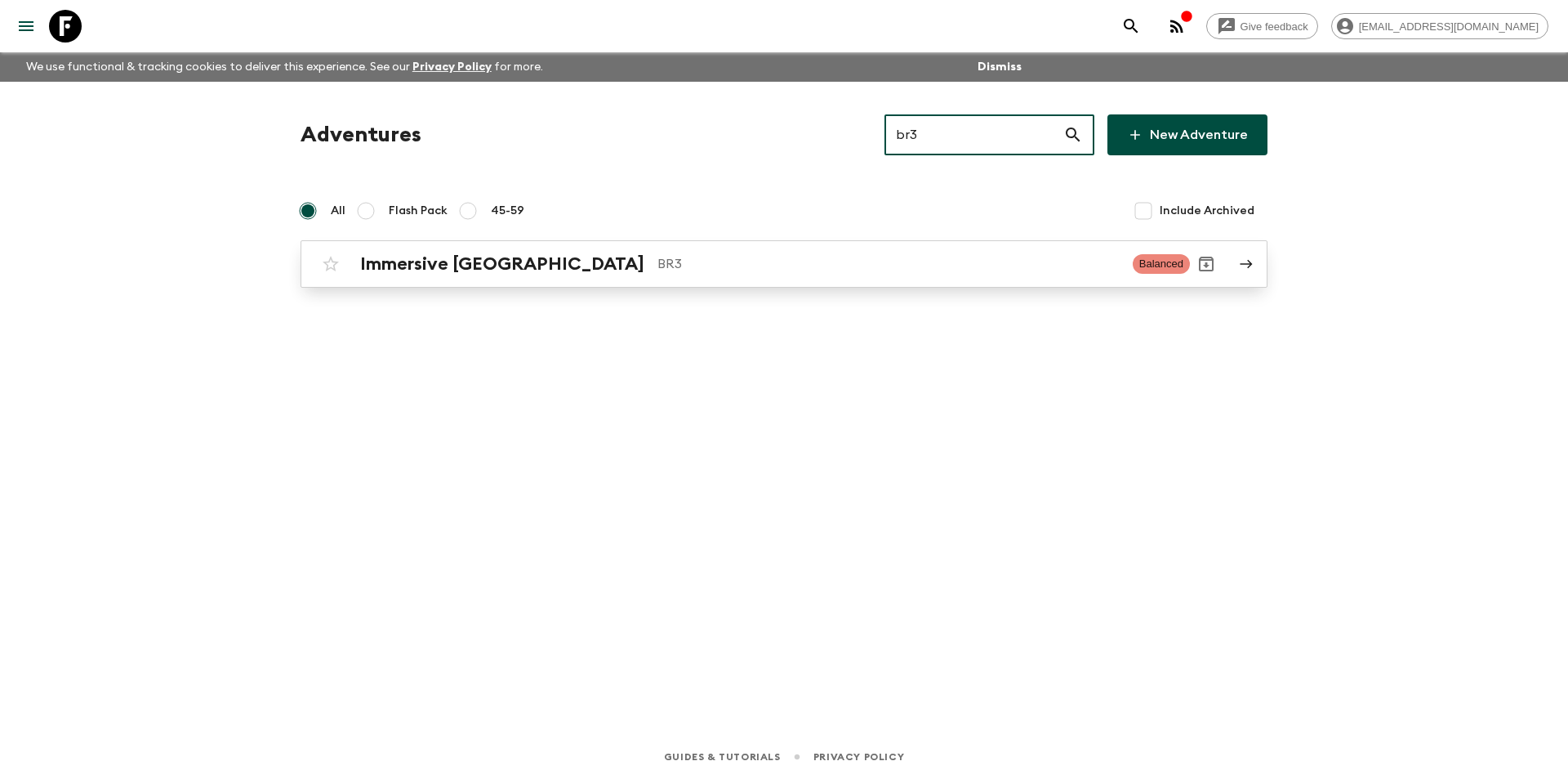
type input "br3"
click at [759, 267] on p "BR3" at bounding box center [889, 264] width 462 height 20
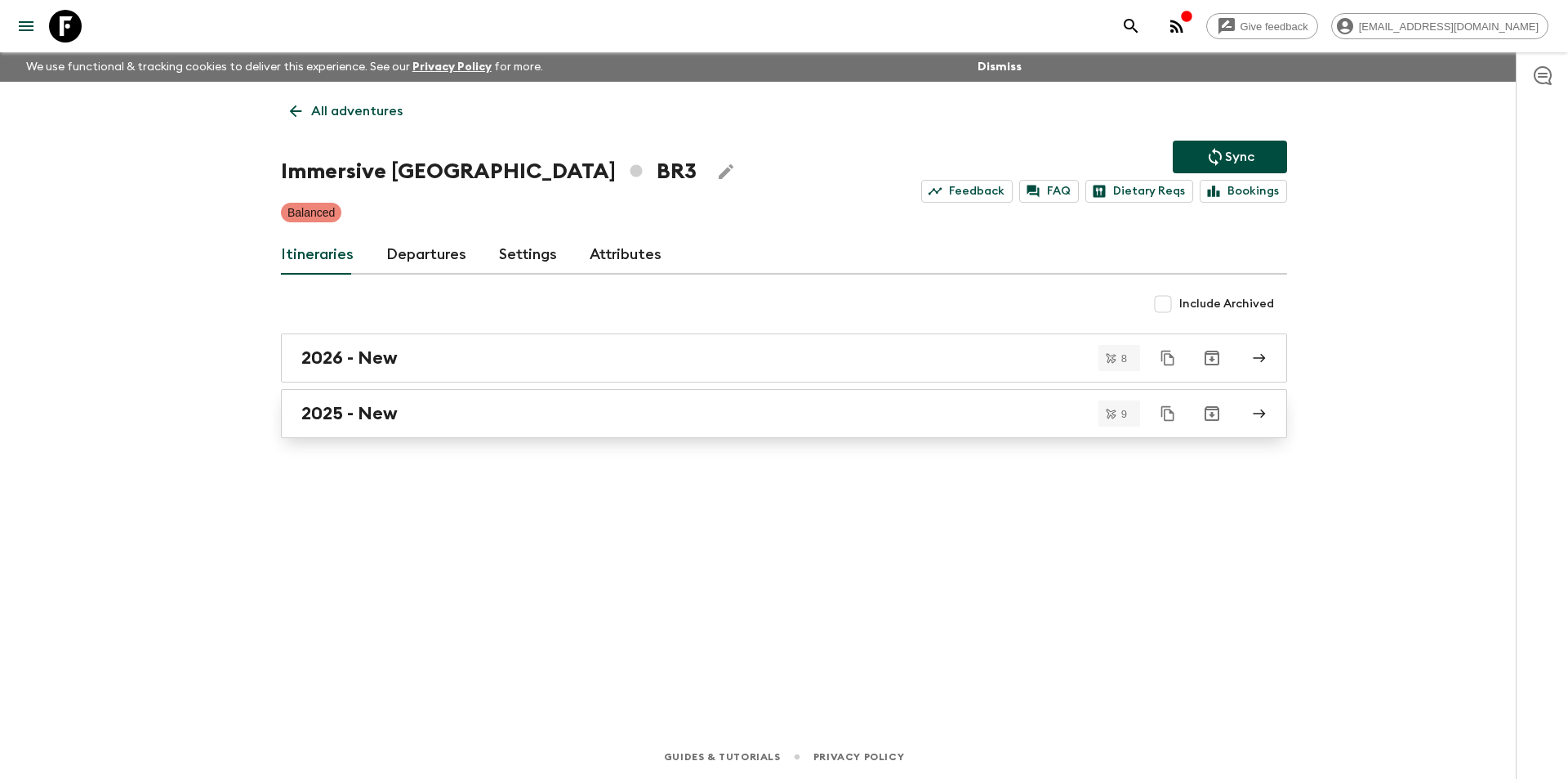
click at [496, 421] on div "2025 - New" at bounding box center [768, 413] width 935 height 22
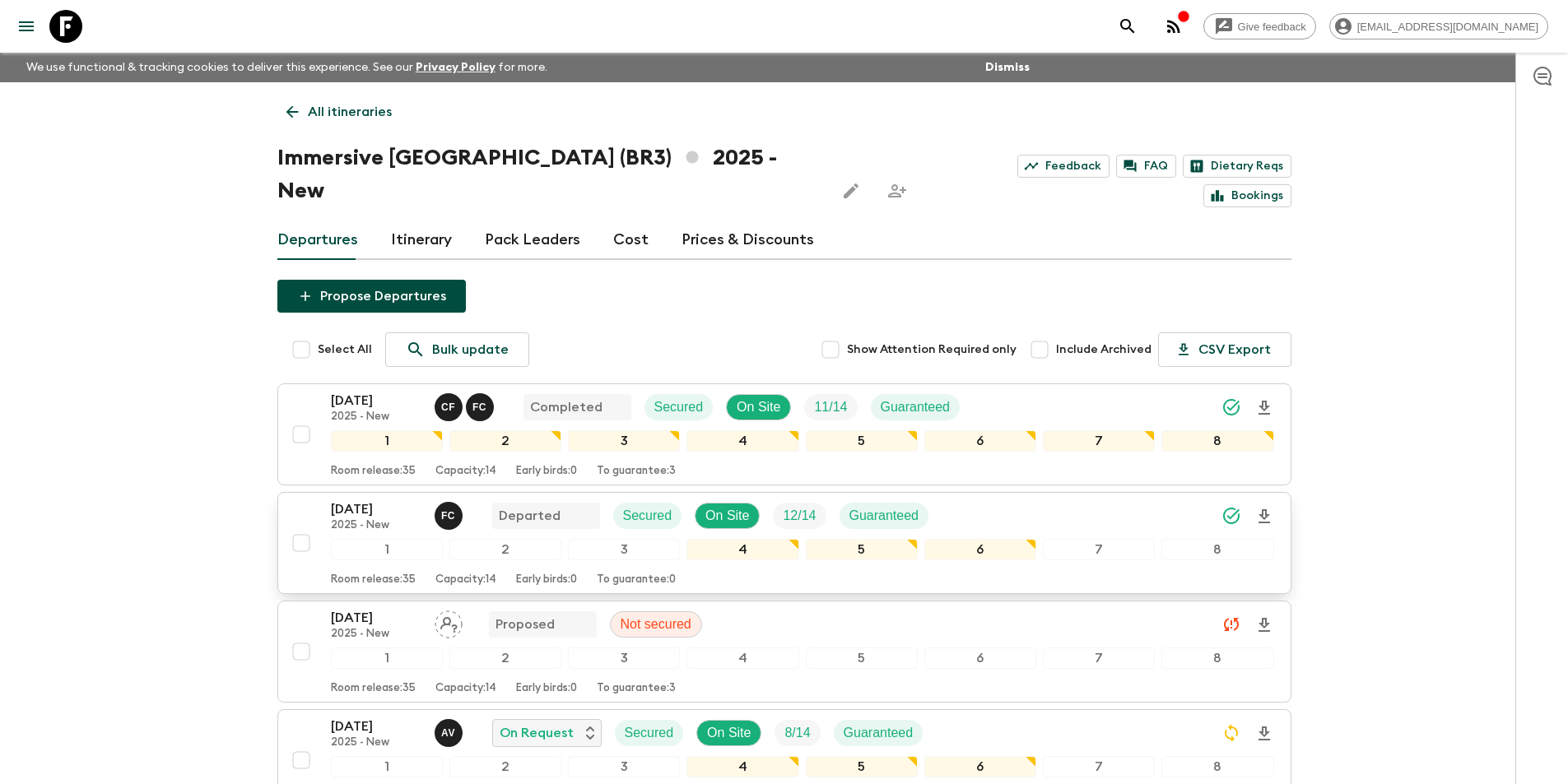
click at [358, 503] on div "[DATE] 2025 - New F C Departed Secured On Site 12 / 14 Guaranteed 1 2 3 4 5 6 7…" at bounding box center [802, 542] width 943 height 88
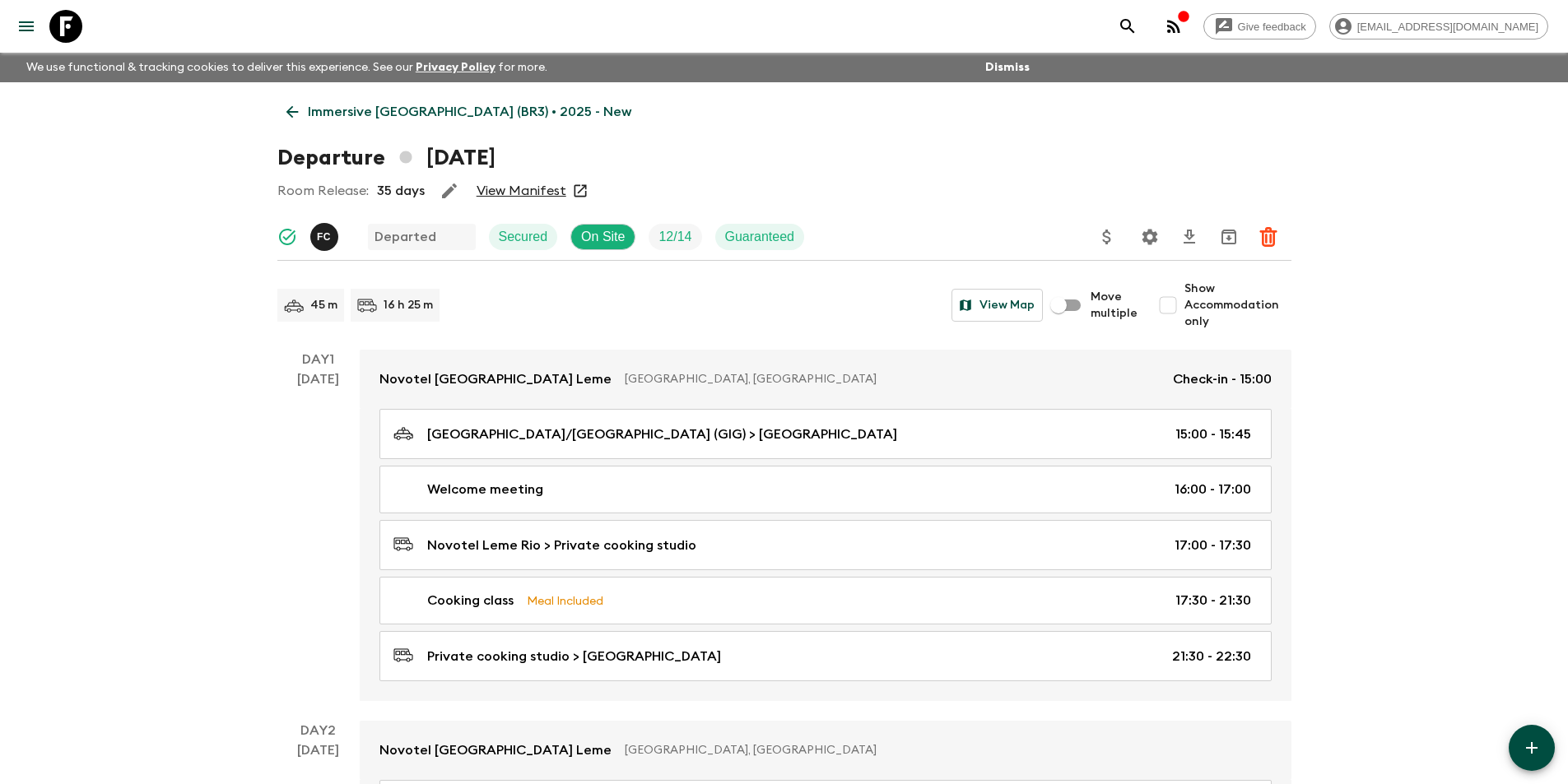
click at [298, 117] on icon at bounding box center [292, 112] width 18 height 18
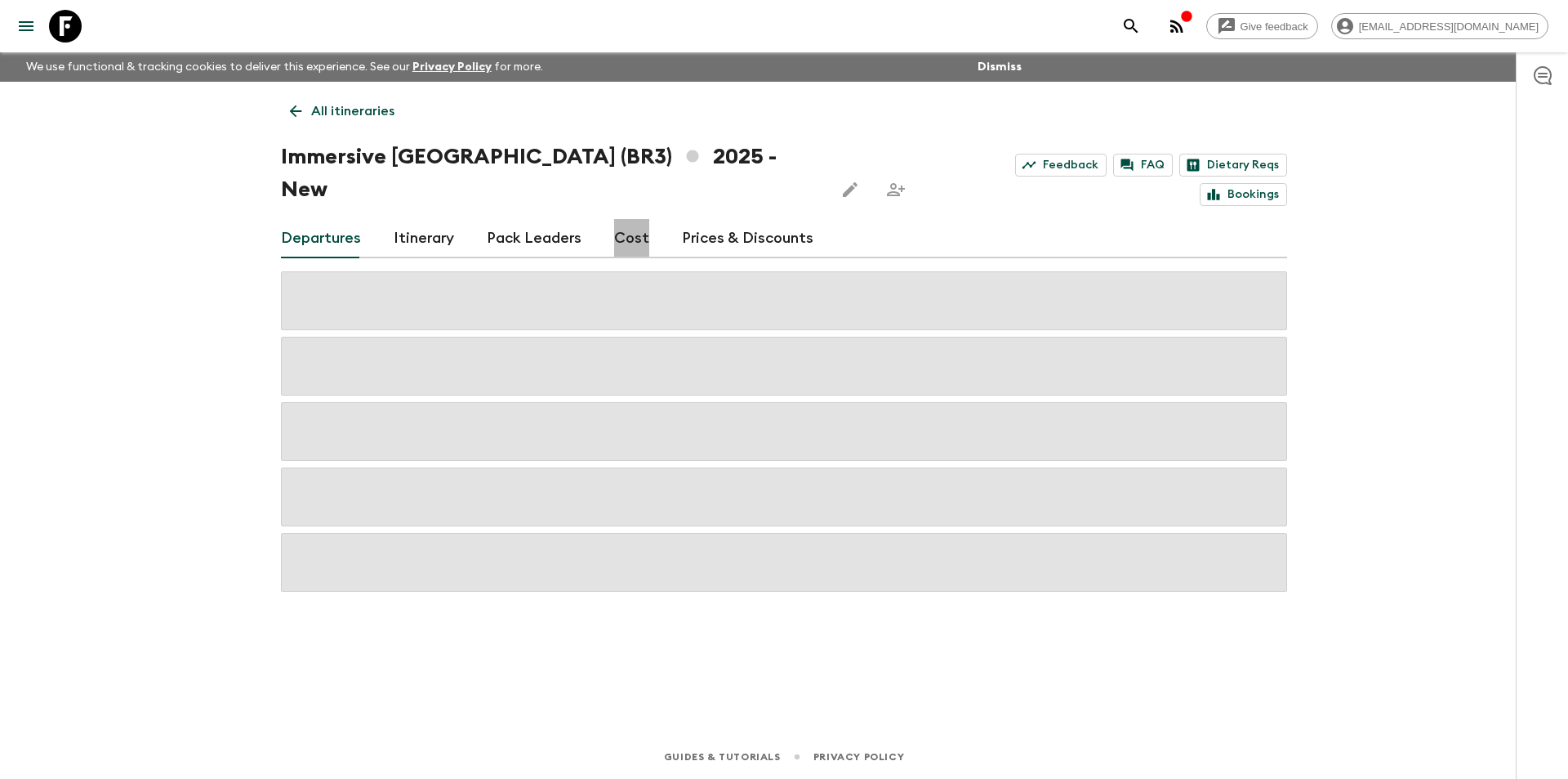
click at [628, 219] on link "Cost" at bounding box center [632, 238] width 35 height 39
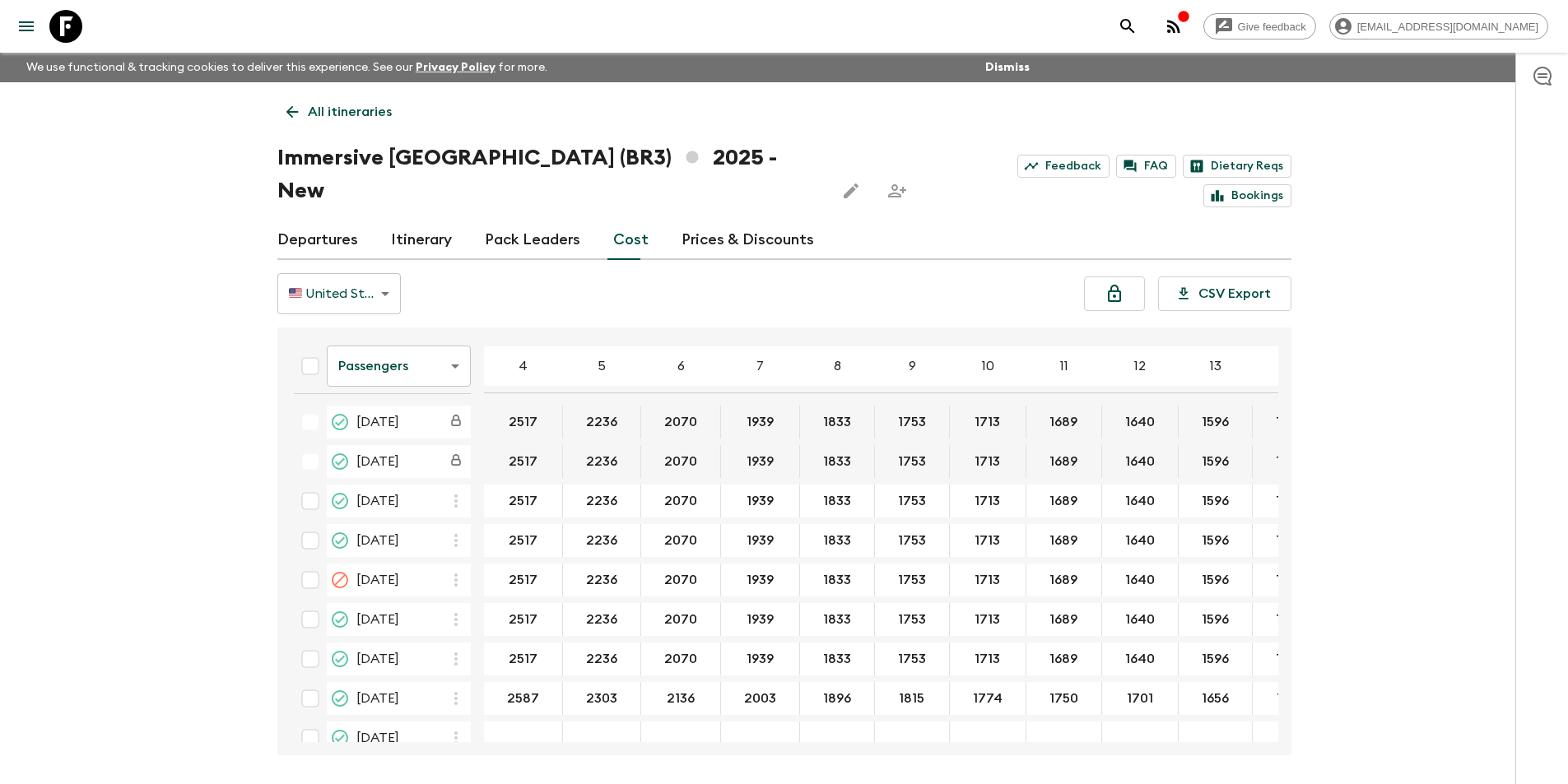
scroll to position [25, 0]
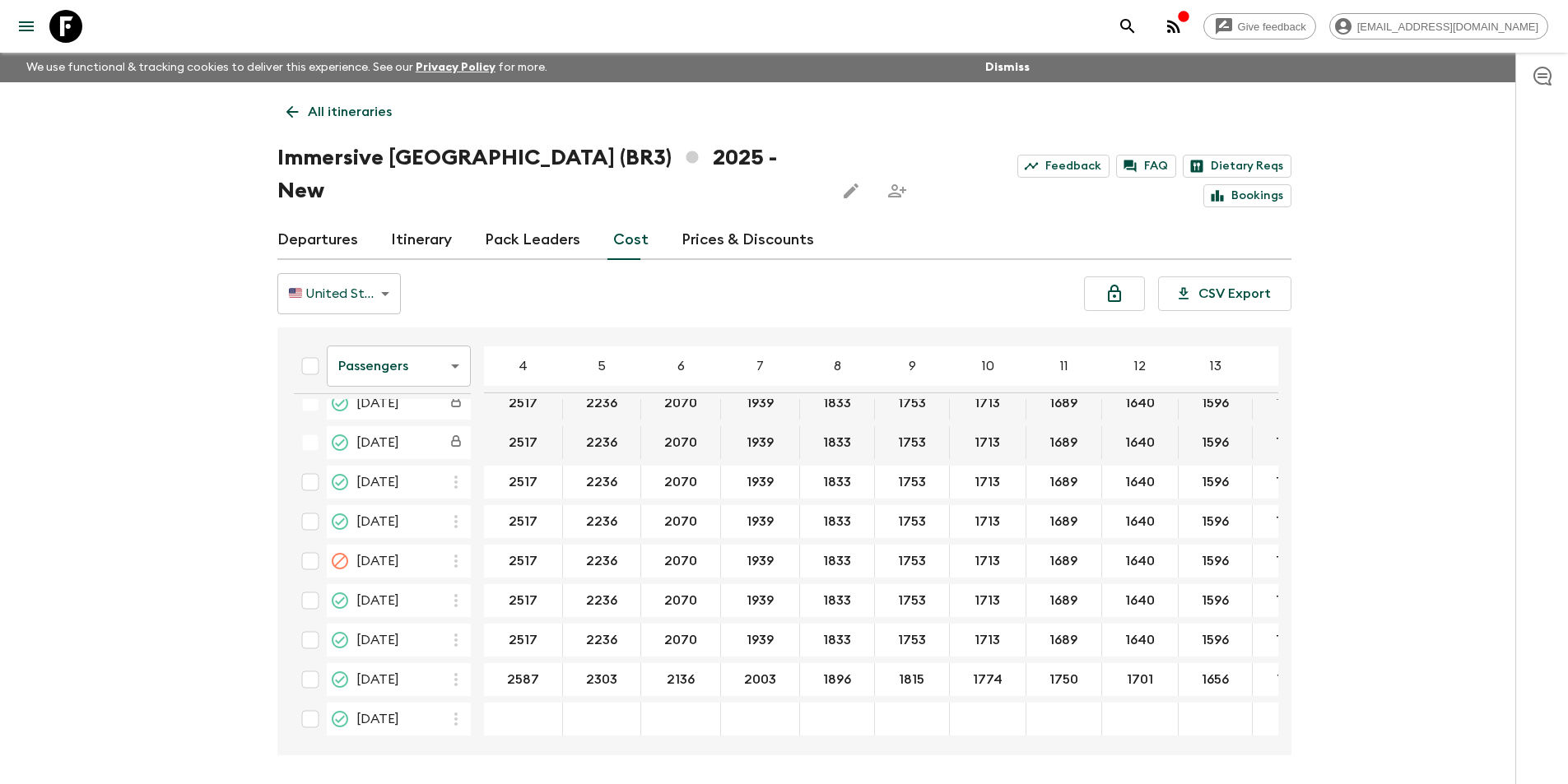
click at [386, 326] on body "Give feedback [EMAIL_ADDRESS][DOMAIN_NAME] We use functional & tracking cookies…" at bounding box center [784, 422] width 1568 height 845
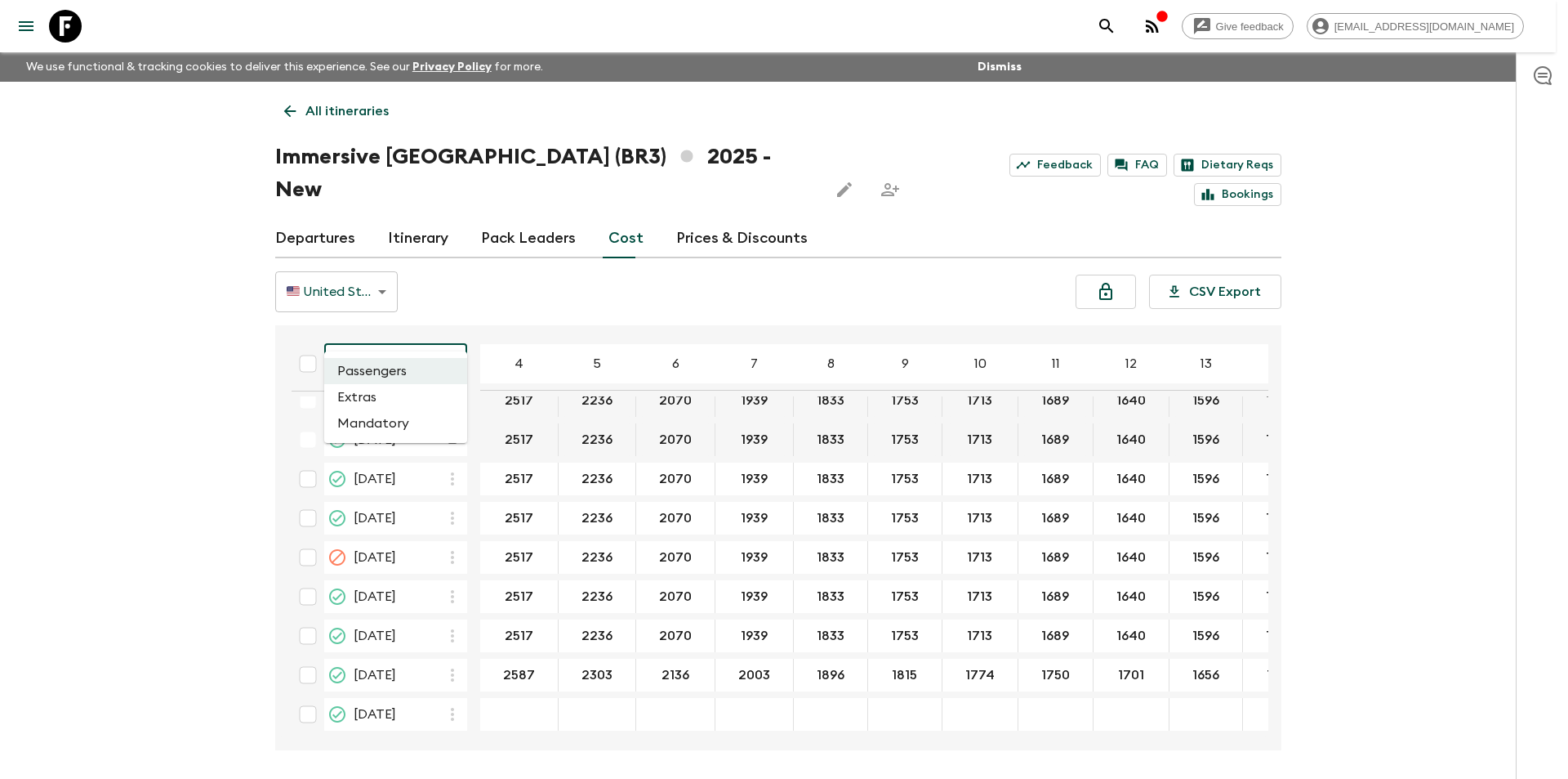
click at [397, 396] on li "Extras" at bounding box center [396, 396] width 143 height 26
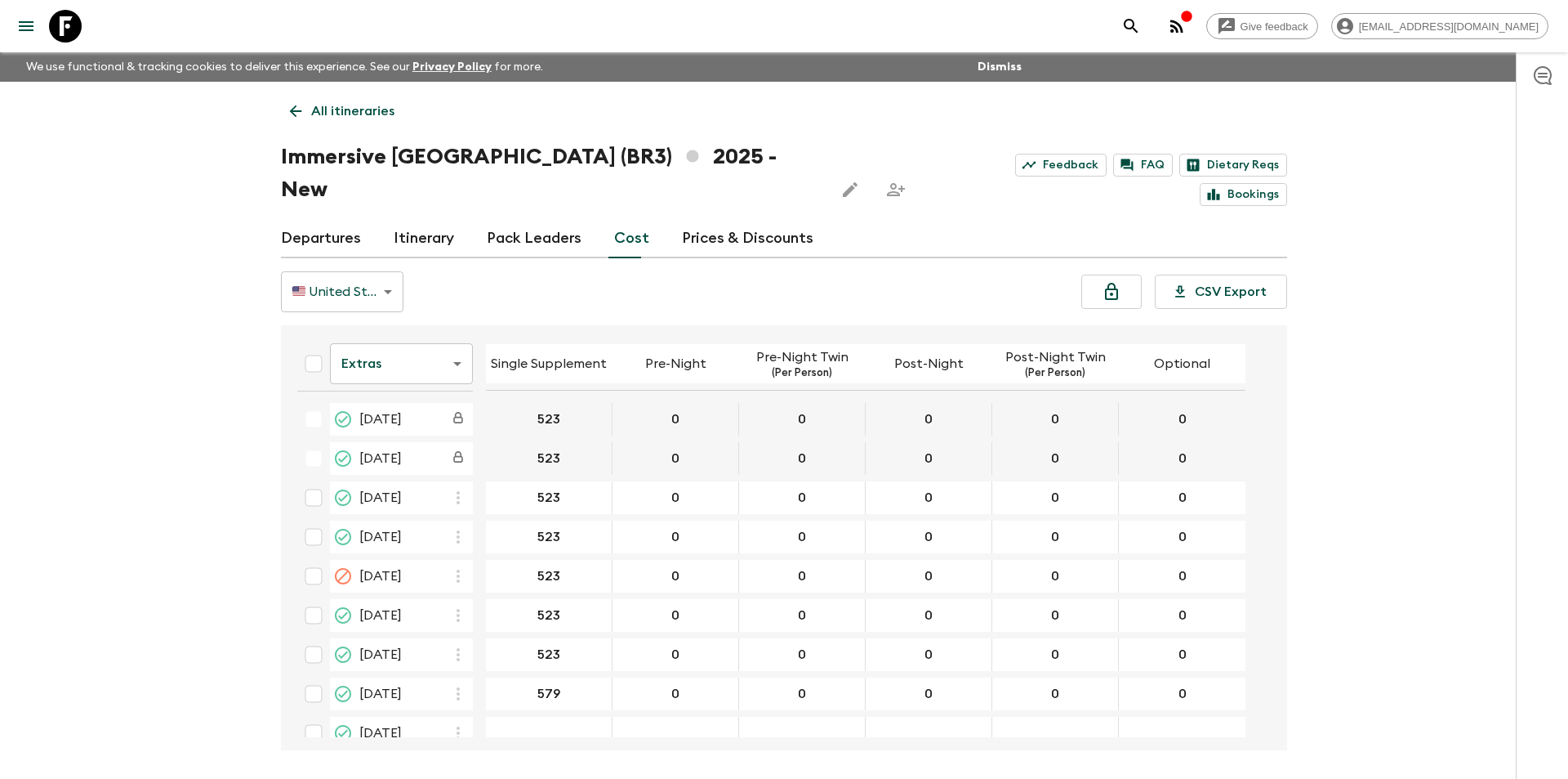
click at [408, 343] on body "Give feedback [EMAIL_ADDRESS][DOMAIN_NAME] We use functional & tracking cookies…" at bounding box center [784, 420] width 1568 height 840
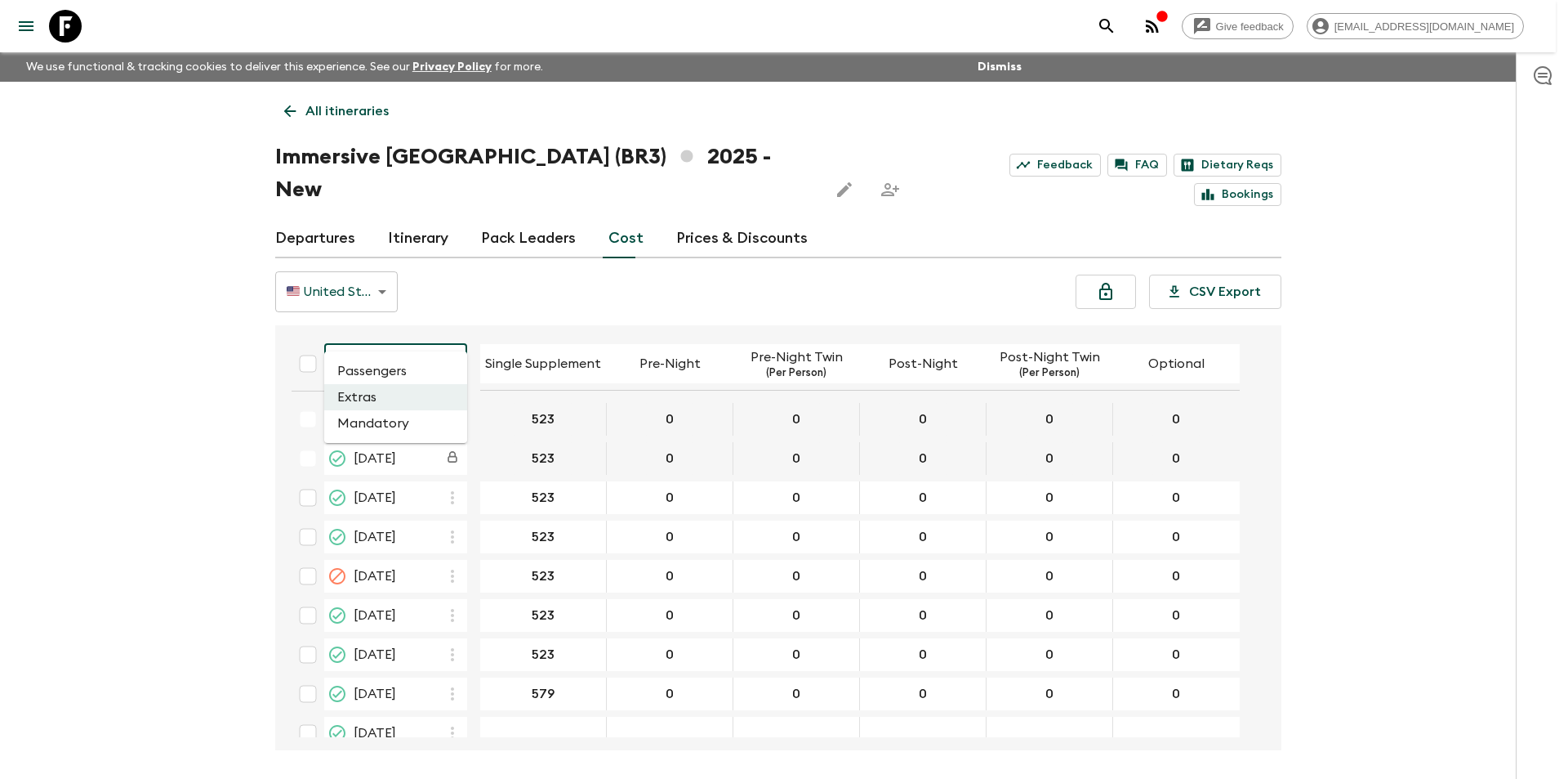
click at [394, 424] on li "Mandatory" at bounding box center [396, 423] width 143 height 26
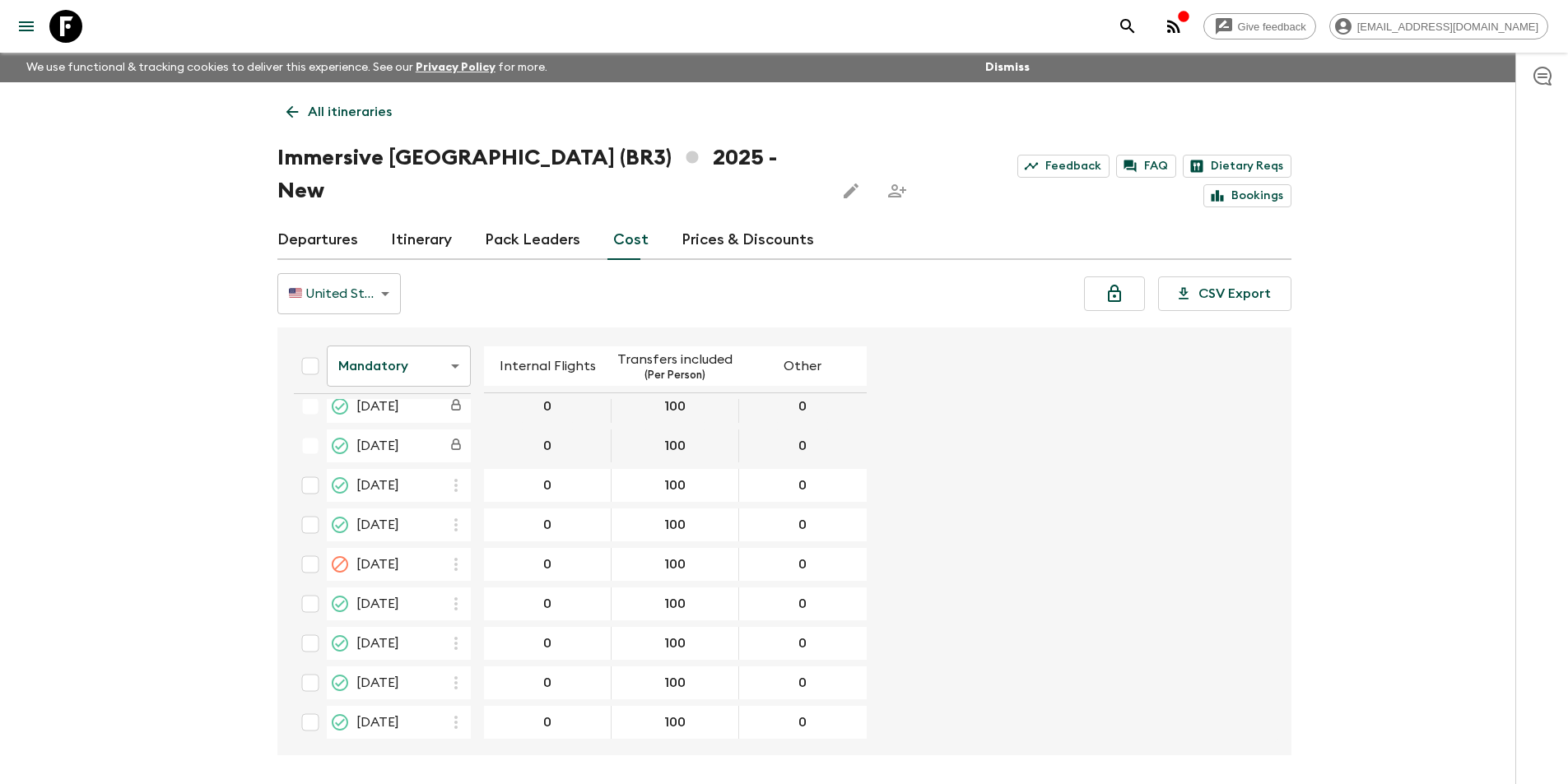
scroll to position [19, 0]
click at [70, 28] on icon at bounding box center [66, 26] width 32 height 32
